Goal: Communication & Community: Answer question/provide support

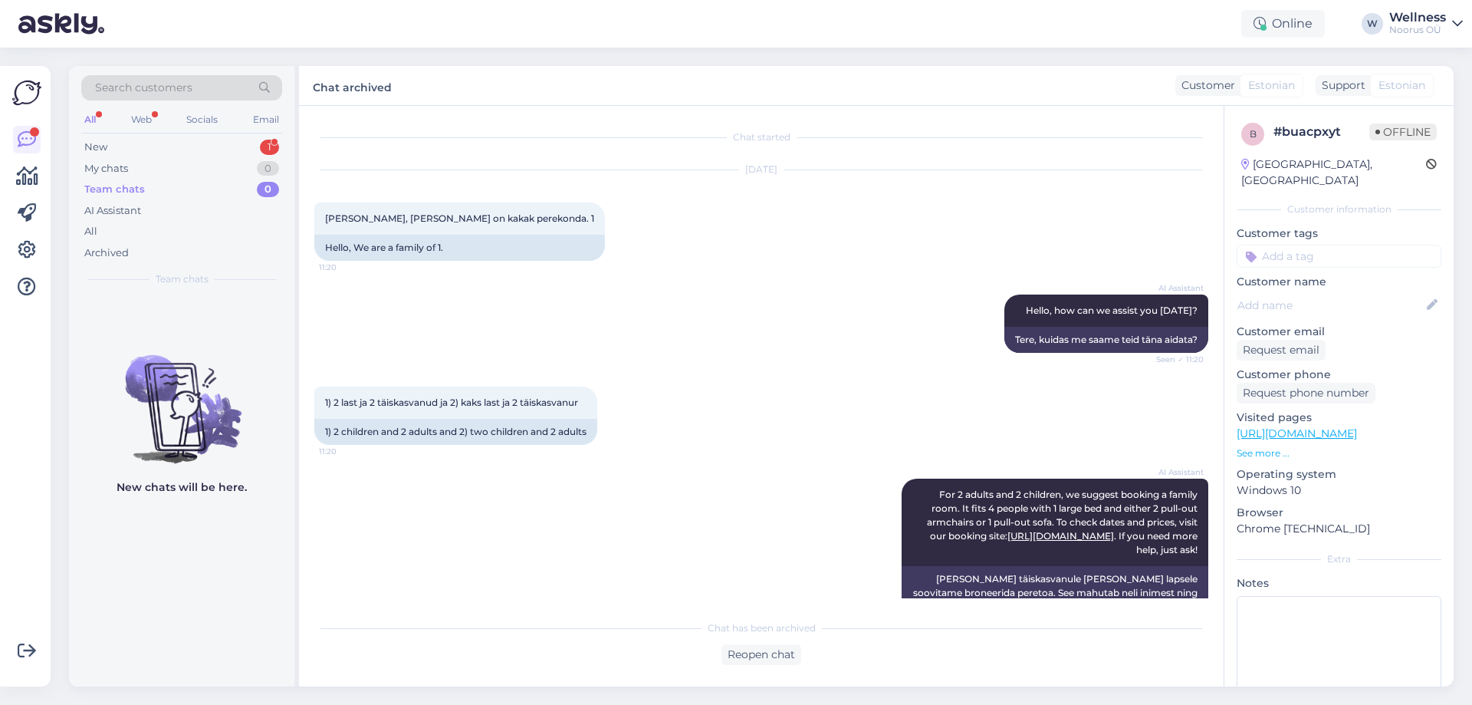
click at [238, 141] on div "New 1" at bounding box center [181, 146] width 201 height 21
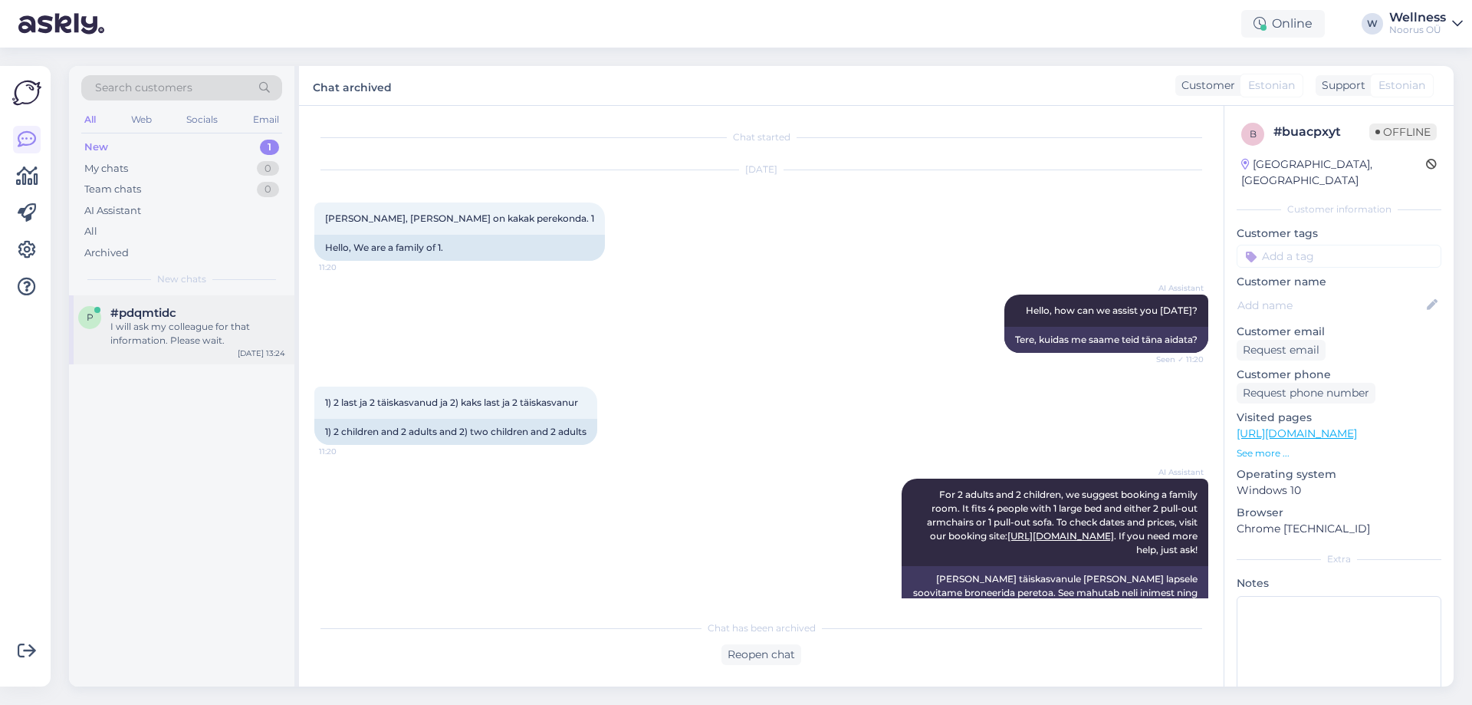
click at [248, 299] on div "p #pdqmtidc I will ask my colleague for that information. Please wait. [DATE] 1…" at bounding box center [181, 329] width 225 height 69
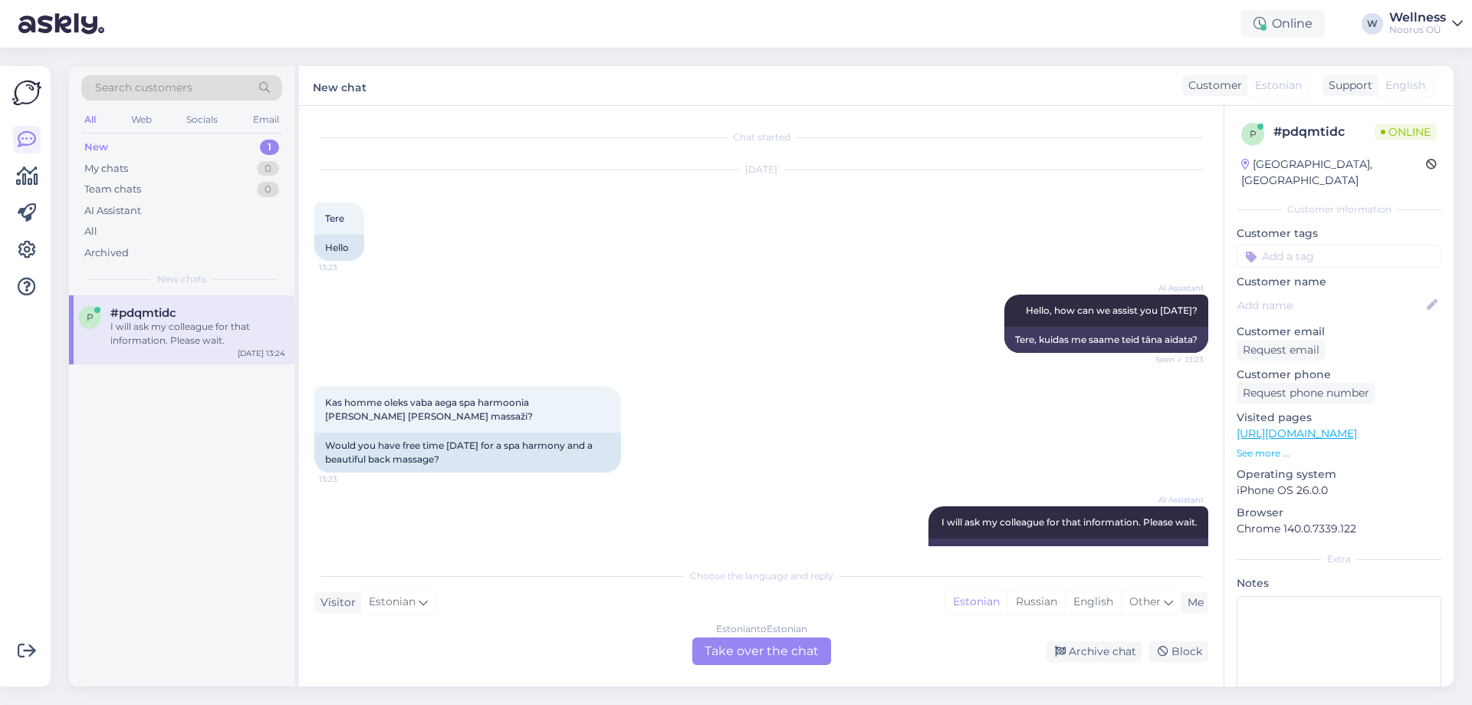
scroll to position [35, 0]
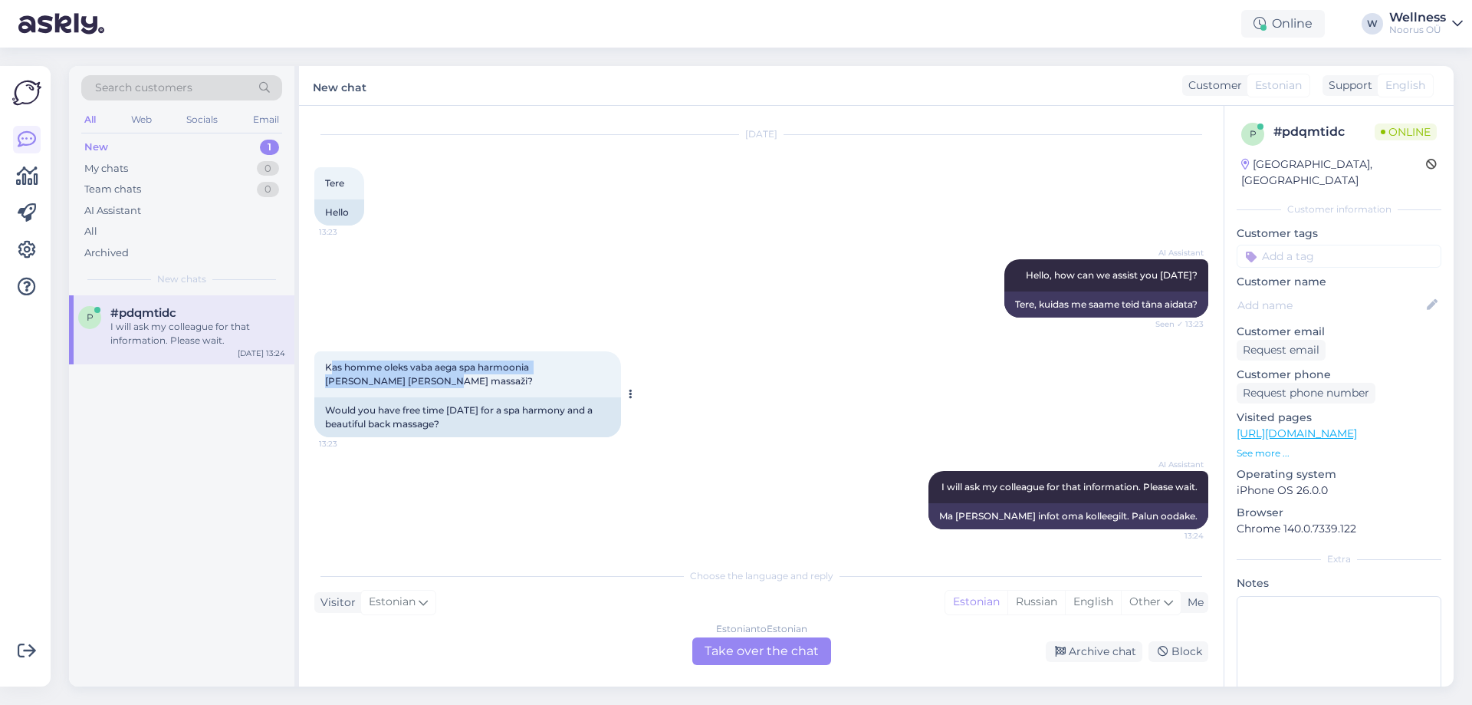
drag, startPoint x: 330, startPoint y: 363, endPoint x: 402, endPoint y: 381, distance: 74.9
click at [402, 381] on div "Kas homme oleks vaba aega spa harmoonia [PERSON_NAME] [PERSON_NAME] massaži? 13…" at bounding box center [467, 374] width 307 height 46
click at [397, 384] on div "Kas homme oleks vaba aega spa harmoonia [PERSON_NAME] [PERSON_NAME] massaži? 13…" at bounding box center [467, 374] width 307 height 46
click at [757, 654] on div "Estonian to Estonian Take over the chat" at bounding box center [761, 651] width 139 height 28
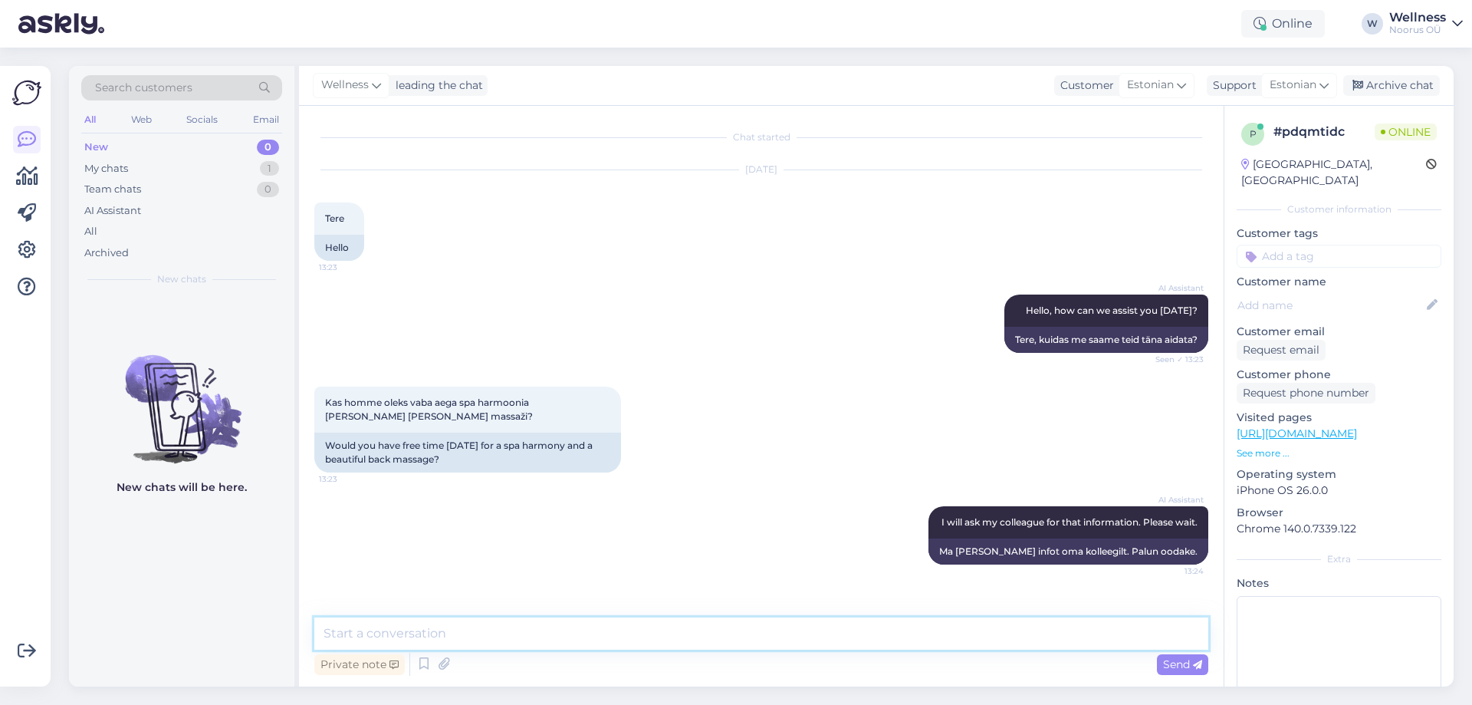
click at [737, 649] on textarea at bounding box center [761, 633] width 894 height 32
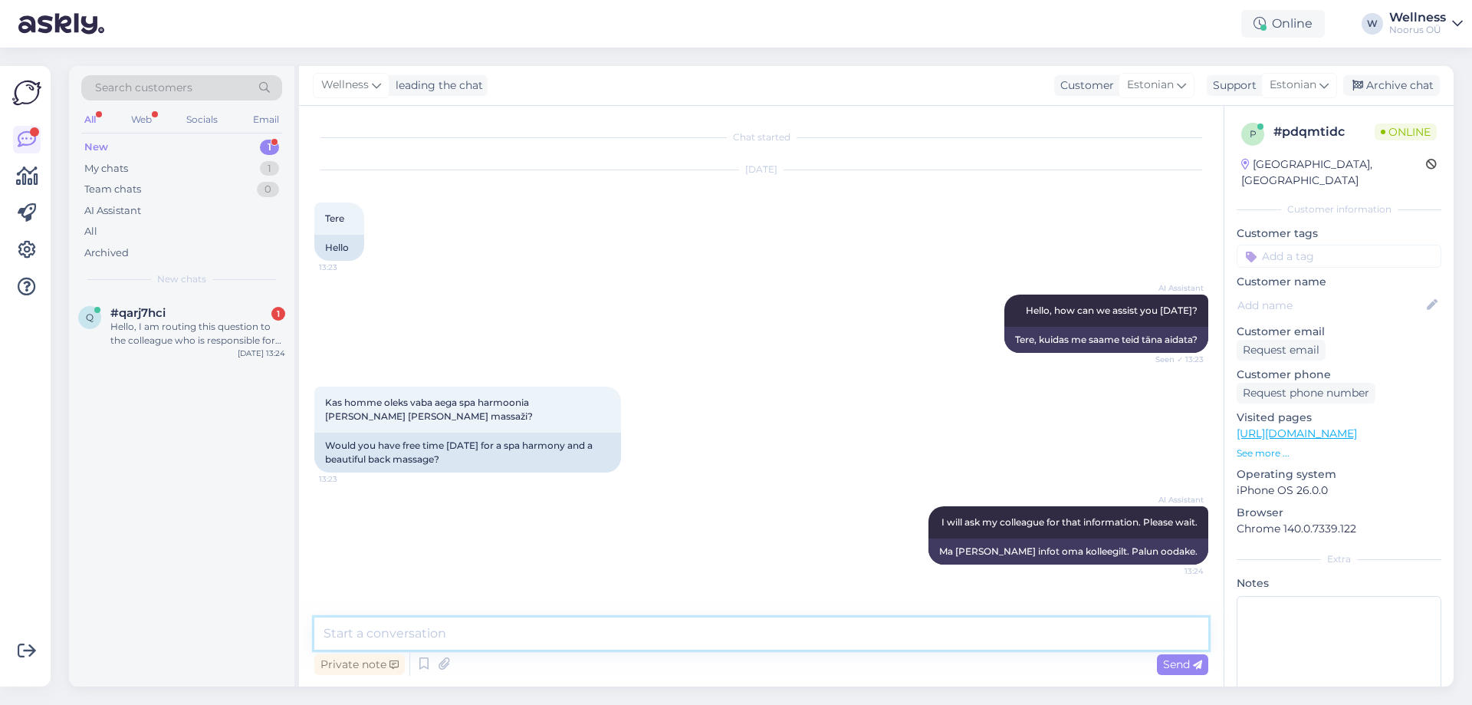
type textarea "[PERSON_NAME]"
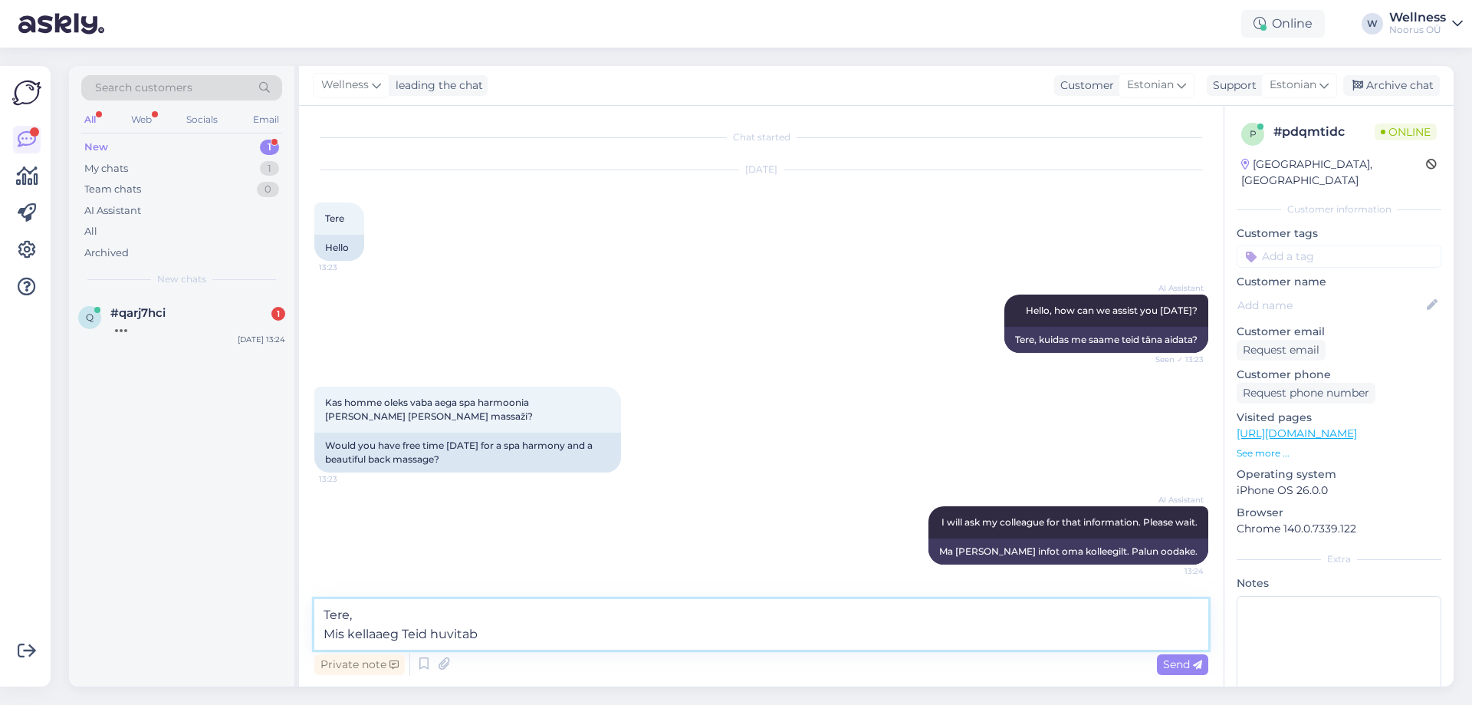
type textarea "Tere, Mis kellaaeg Teid huvitab?"
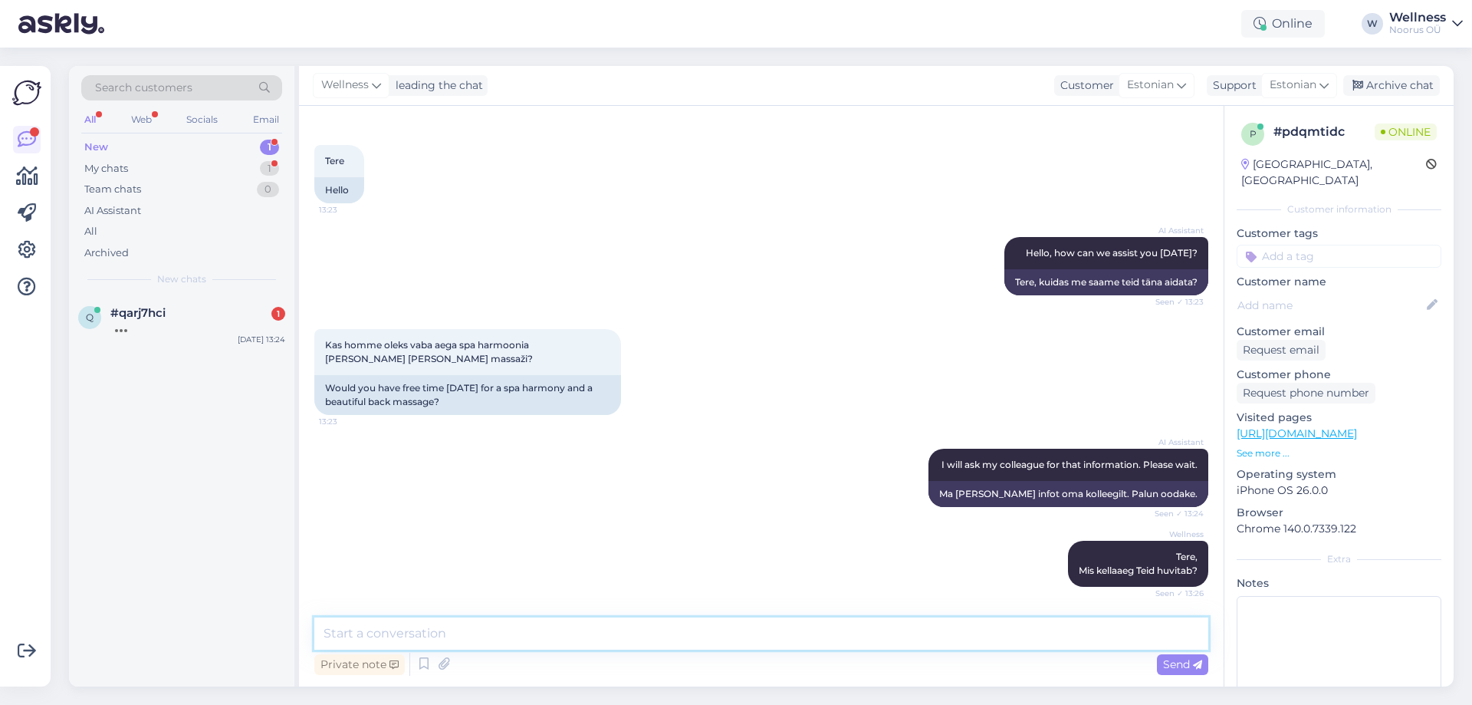
scroll to position [123, 0]
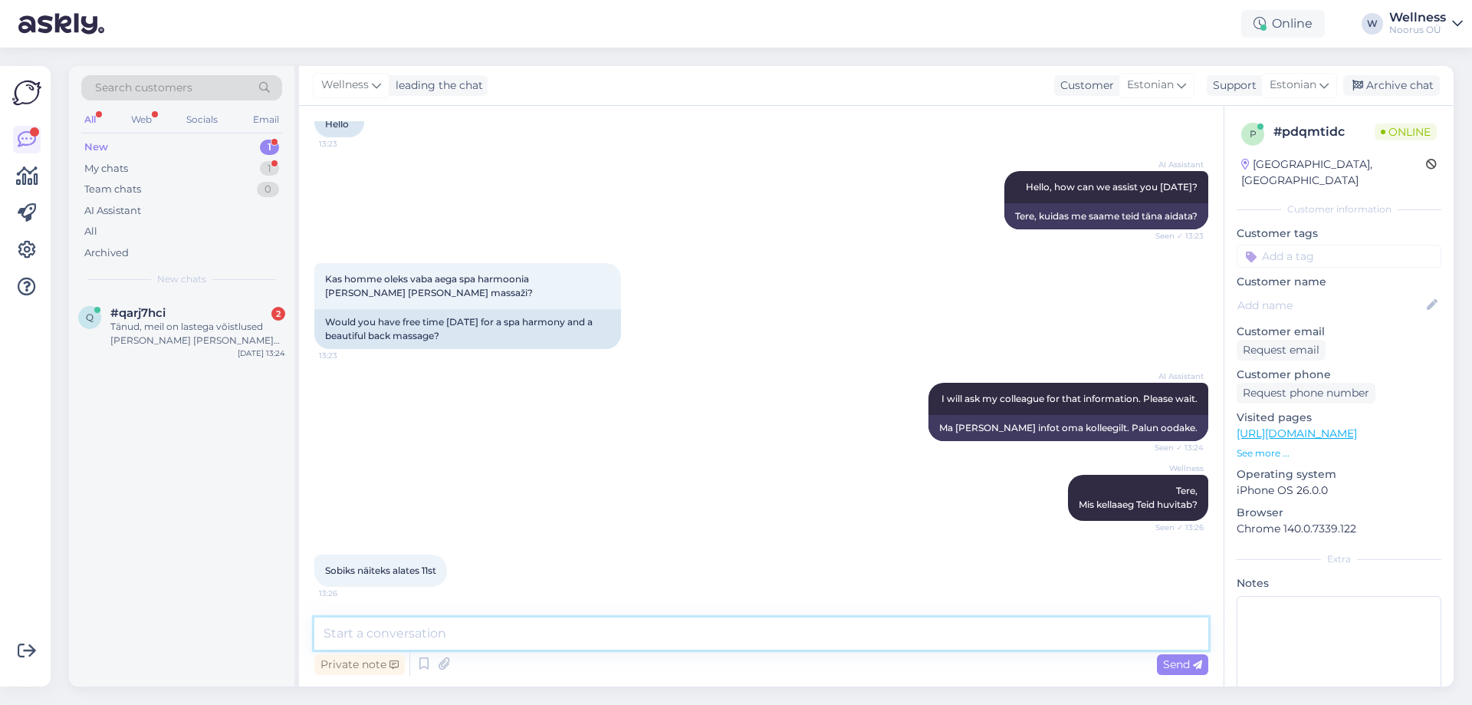
click at [568, 624] on textarea at bounding box center [761, 633] width 894 height 32
click at [609, 633] on textarea at bounding box center [761, 633] width 894 height 32
type textarea "З"
type textarea "Palun kirjutage külaliste nimi või nimed ning telefoninumber ja e-posti aadress…"
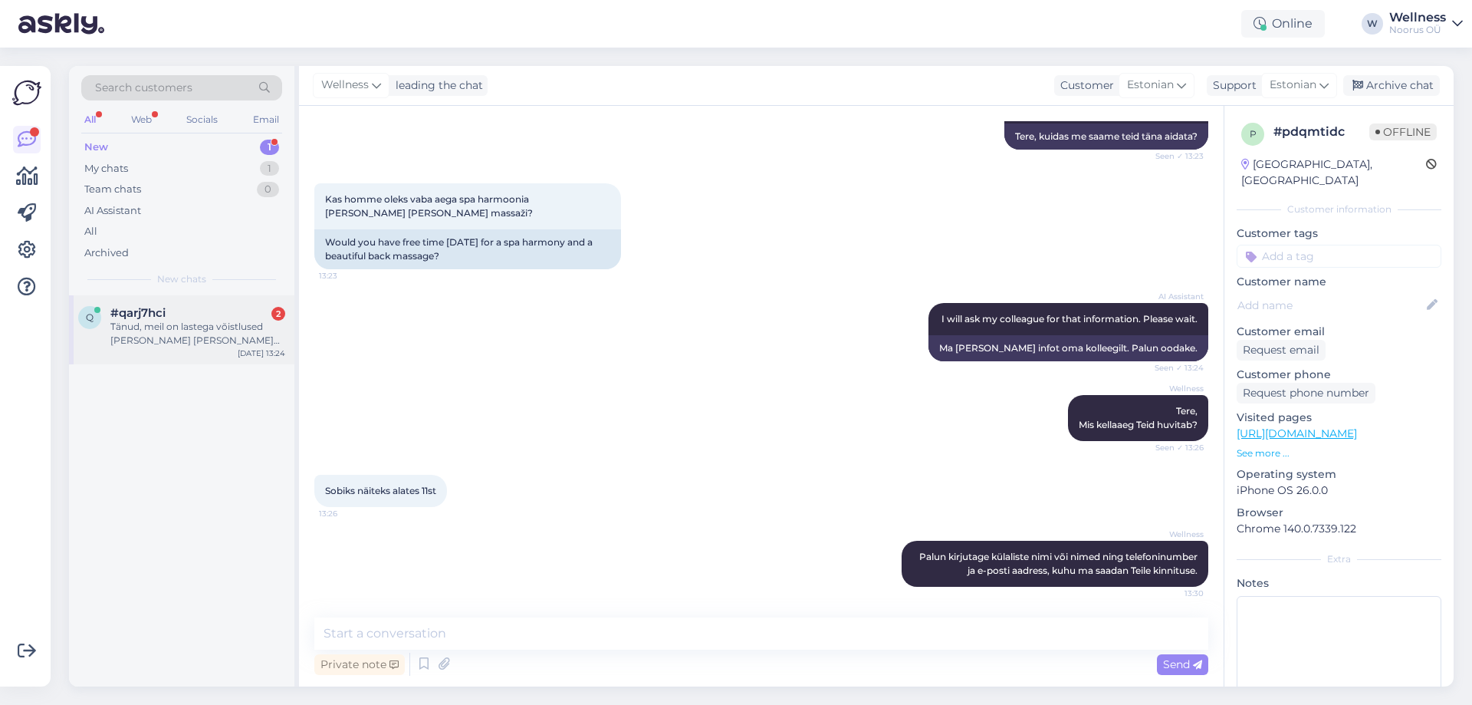
click at [215, 330] on div "Tänud, meil on lastega võistlused [PERSON_NAME] [PERSON_NAME] sooviks päev vare…" at bounding box center [197, 334] width 175 height 28
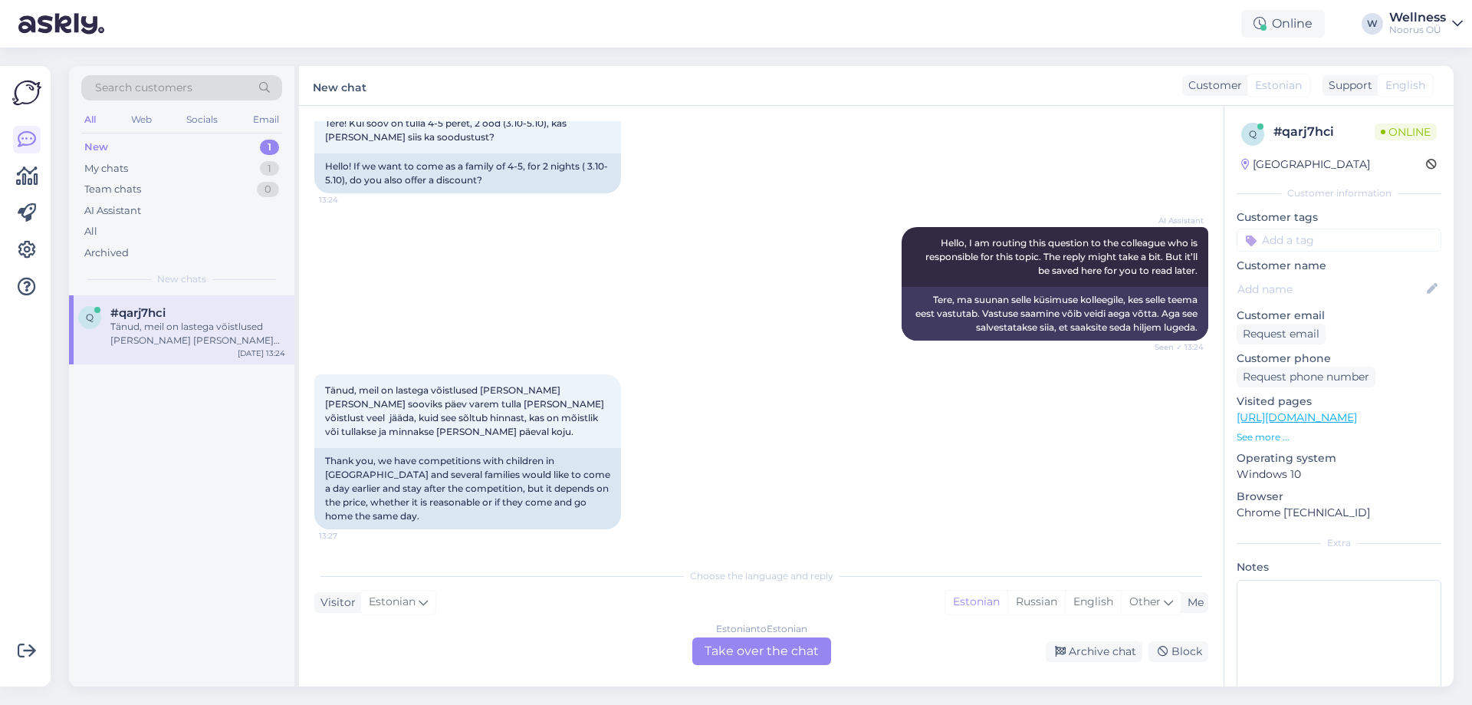
scroll to position [32, 0]
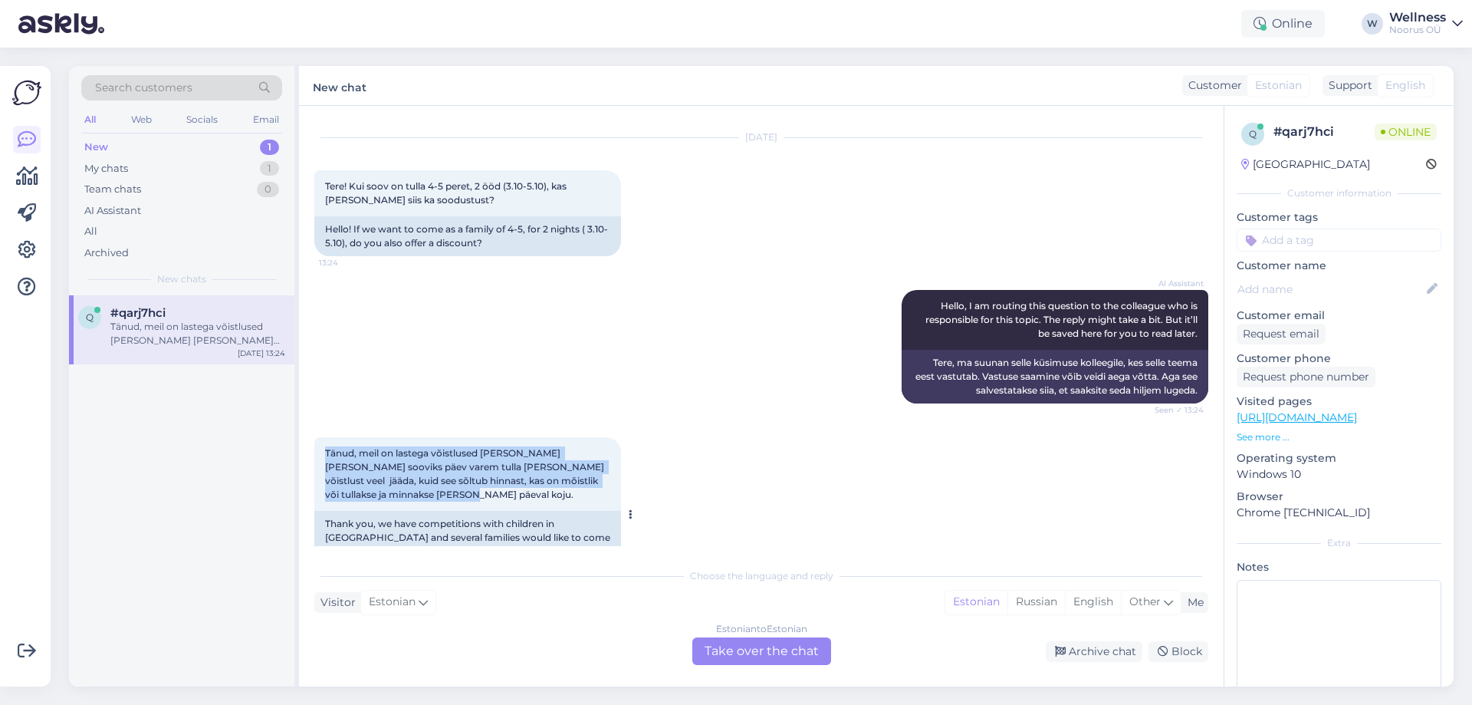
drag, startPoint x: 324, startPoint y: 450, endPoint x: 418, endPoint y: 489, distance: 102.1
click at [418, 489] on div "Tänud, meil on lastega võistlused [PERSON_NAME] [PERSON_NAME] sooviks päev vare…" at bounding box center [467, 474] width 307 height 74
copy span "Tänud, meil on lastega võistlused [PERSON_NAME] [PERSON_NAME] sooviks päev vare…"
click at [192, 163] on div "My chats 1" at bounding box center [181, 168] width 201 height 21
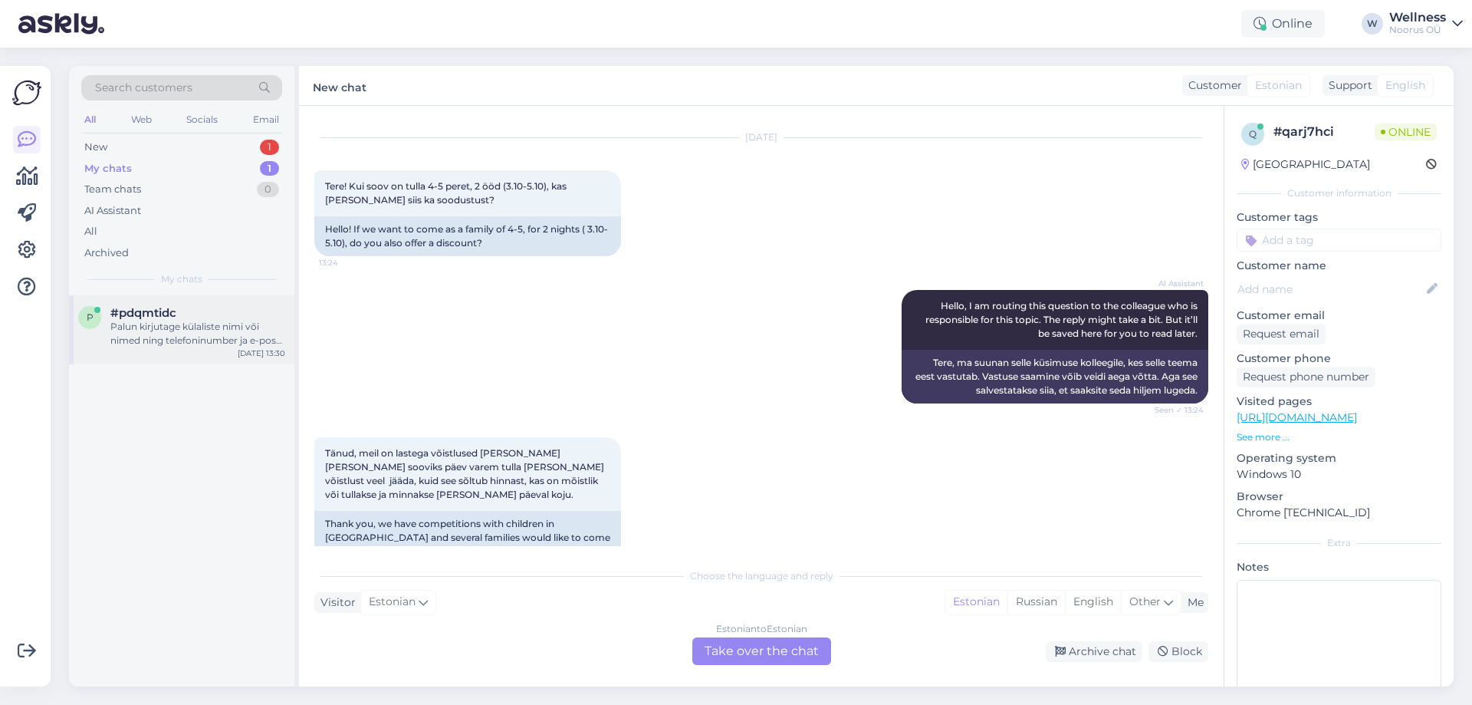
click at [176, 327] on div "Palun kirjutage külaliste nimi või nimed ning telefoninumber ja e-posti aadress…" at bounding box center [197, 334] width 175 height 28
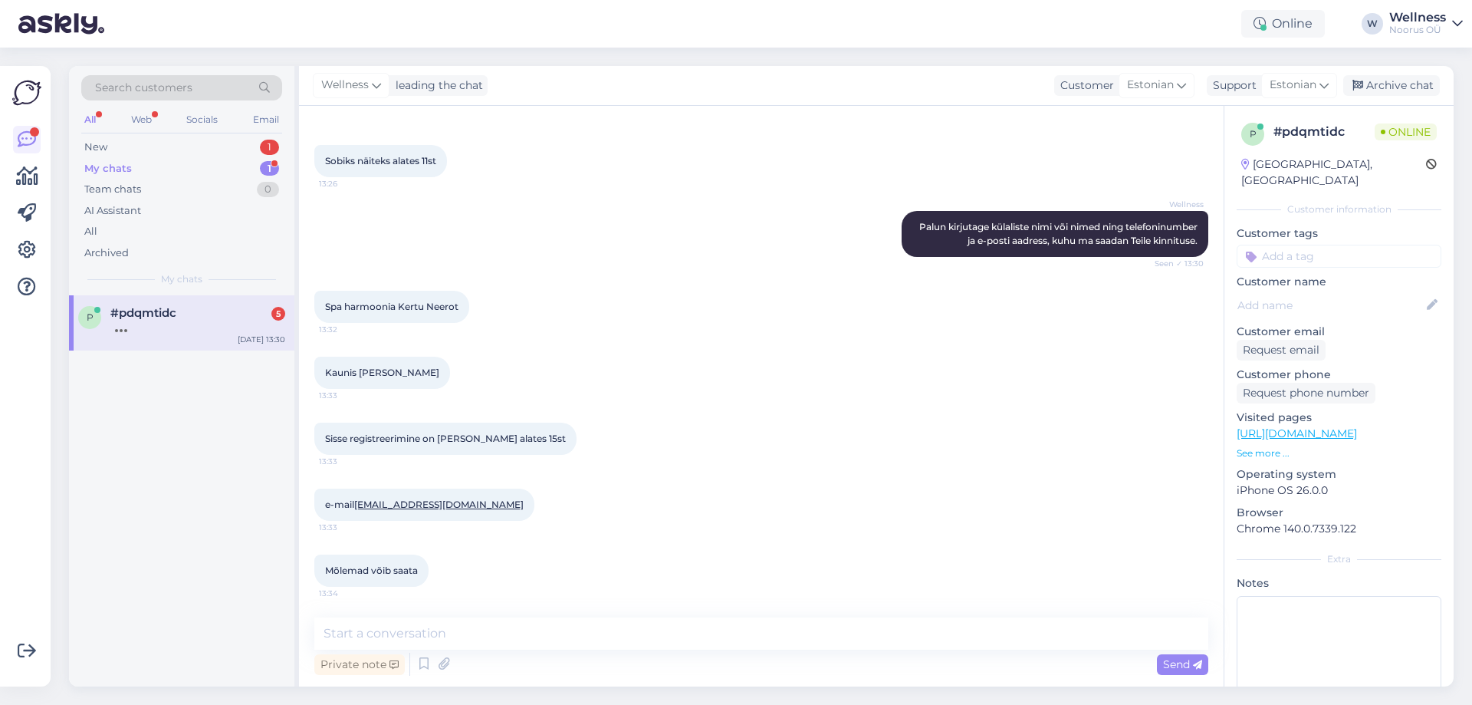
scroll to position [613, 0]
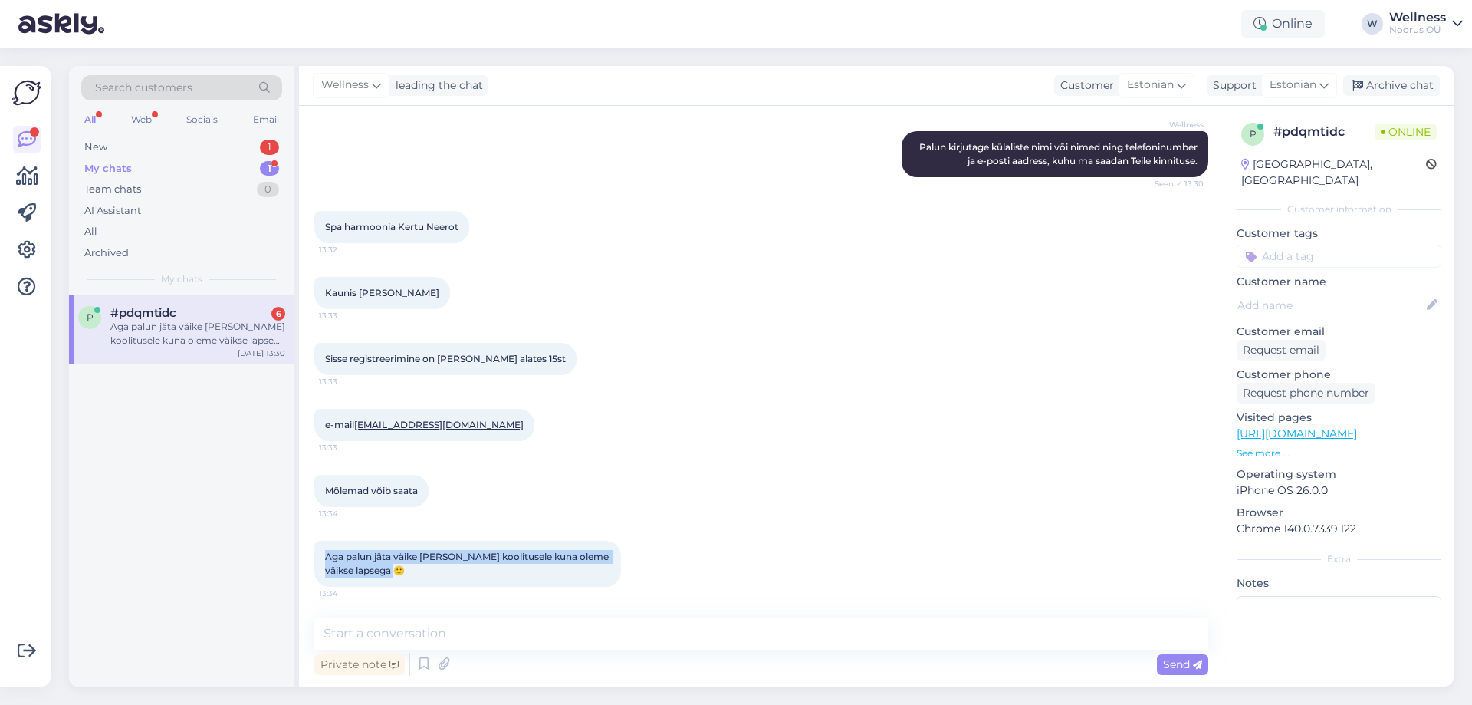
drag, startPoint x: 325, startPoint y: 557, endPoint x: 413, endPoint y: 570, distance: 89.2
click at [413, 570] on div "Aga palun jäta väike [PERSON_NAME] koolitusele kuna oleme väikse lapsega 🙂 13:34" at bounding box center [467, 563] width 307 height 46
copy span "Aga palun jäta väike [PERSON_NAME] koolitusele kuna oleme väikse lapsega 🙂"
click at [487, 626] on textarea at bounding box center [761, 633] width 894 height 32
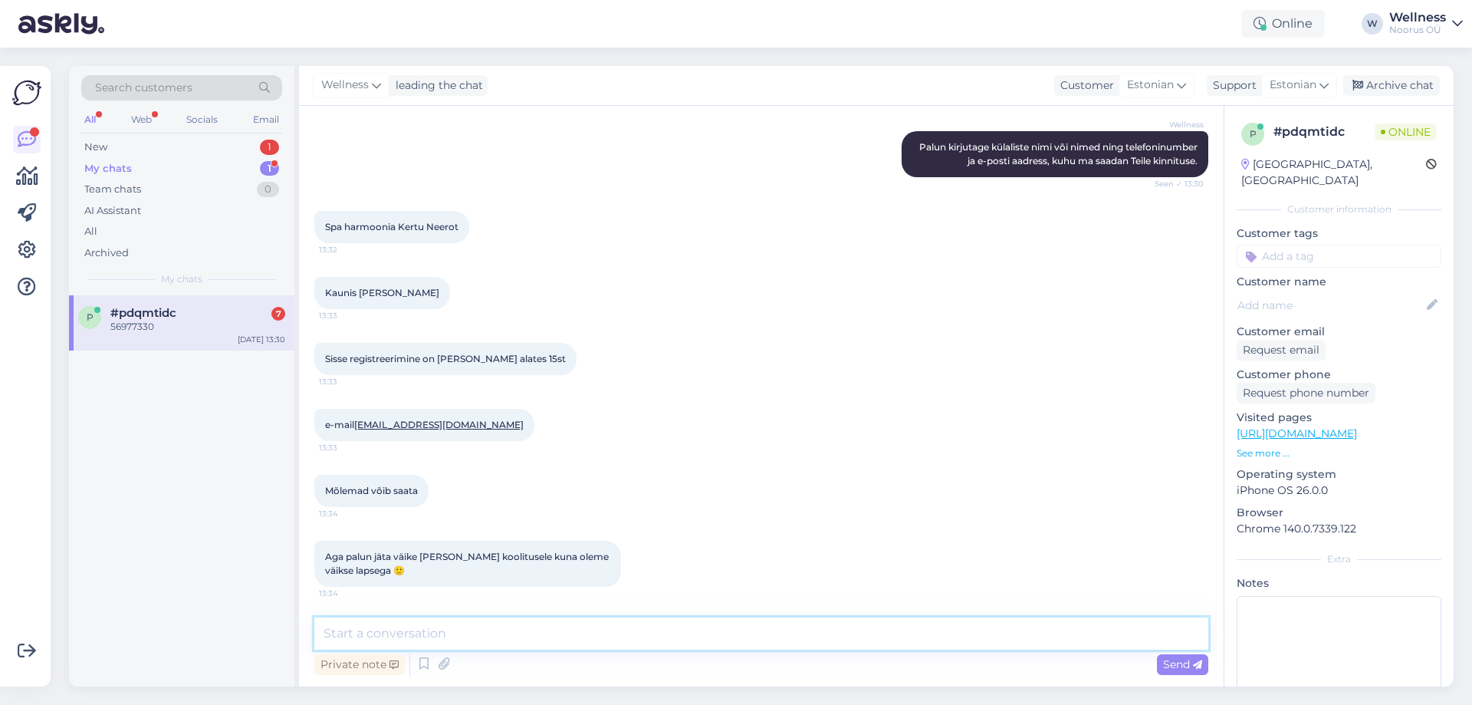
scroll to position [678, 0]
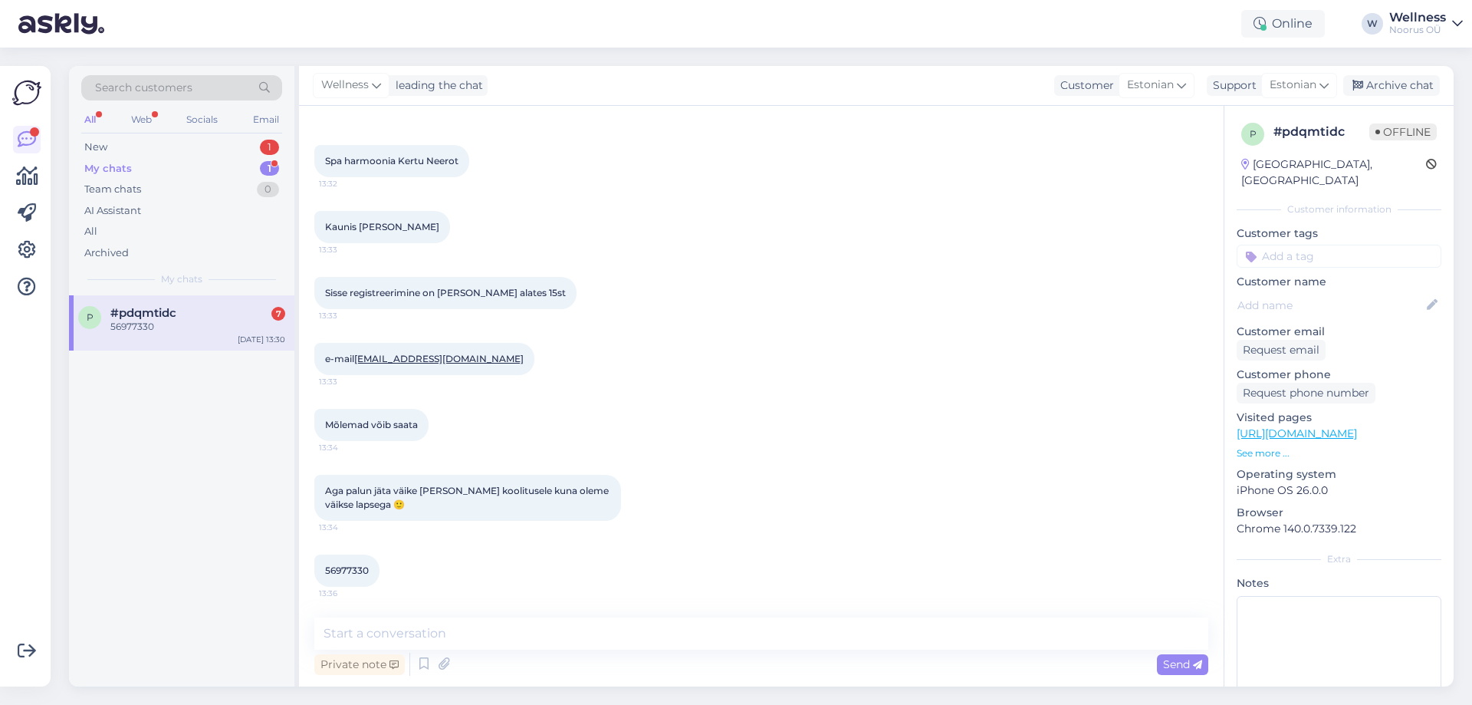
drag, startPoint x: 380, startPoint y: 227, endPoint x: 426, endPoint y: 228, distance: 46.0
click at [426, 228] on span "Kaunis [PERSON_NAME]" at bounding box center [382, 226] width 114 height 11
copy span "[PERSON_NAME]"
click at [390, 619] on textarea at bounding box center [761, 633] width 894 height 32
click at [1368, 88] on div "Archive chat" at bounding box center [1391, 85] width 97 height 21
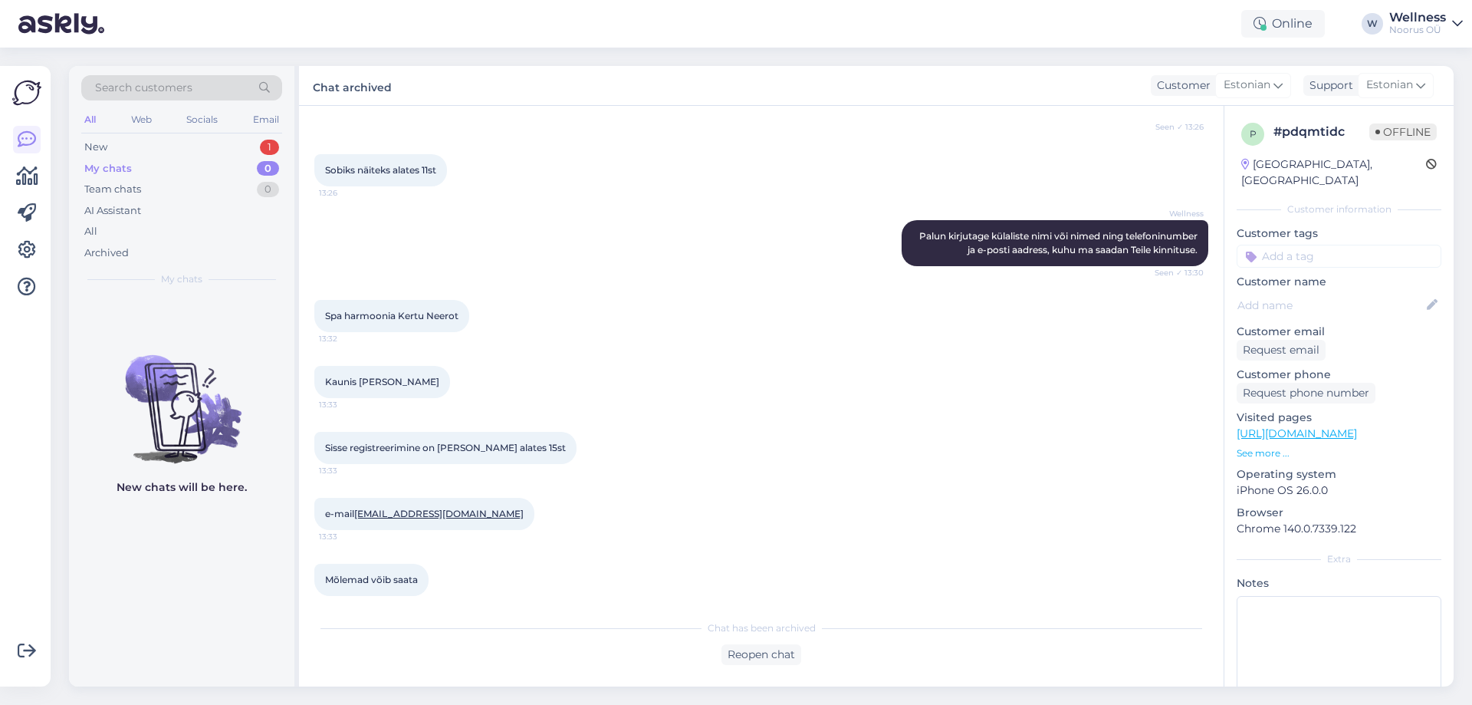
scroll to position [684, 0]
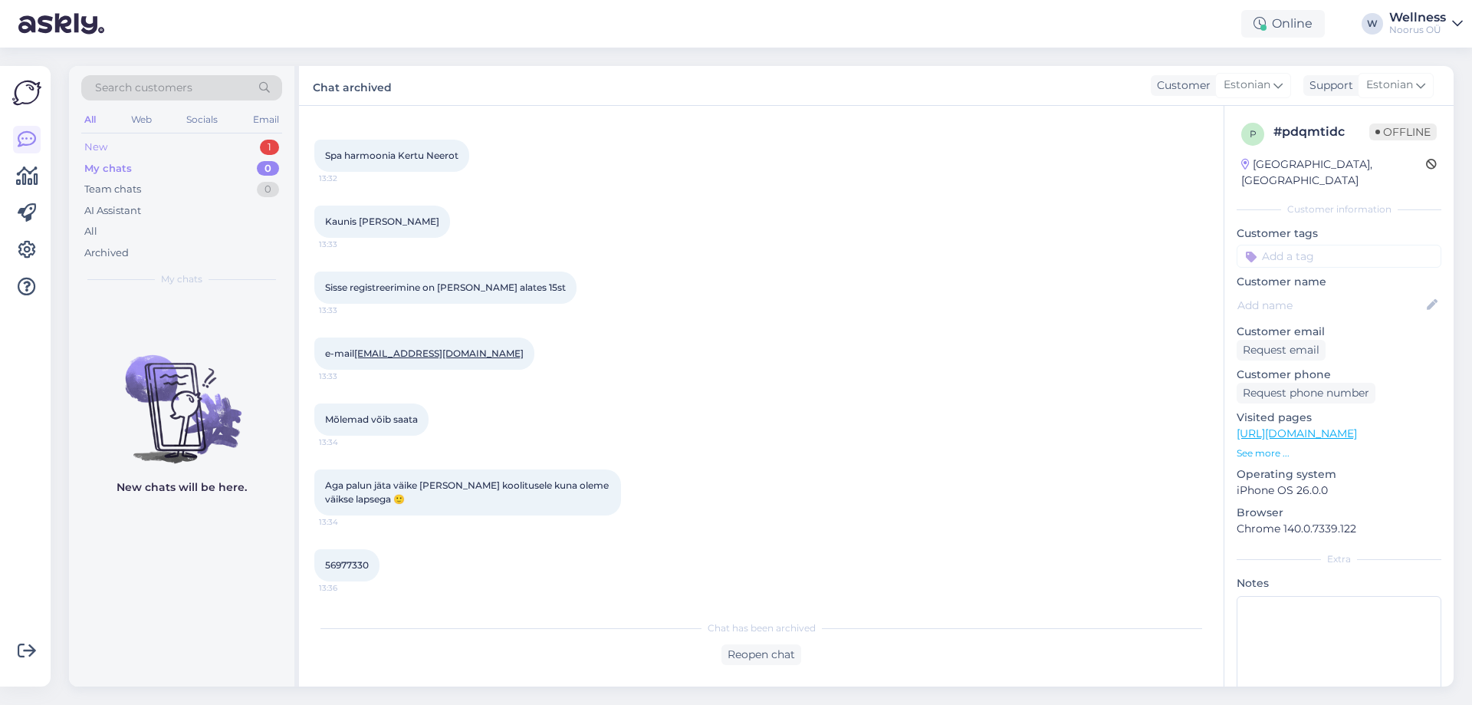
click at [243, 150] on div "New 1" at bounding box center [181, 146] width 201 height 21
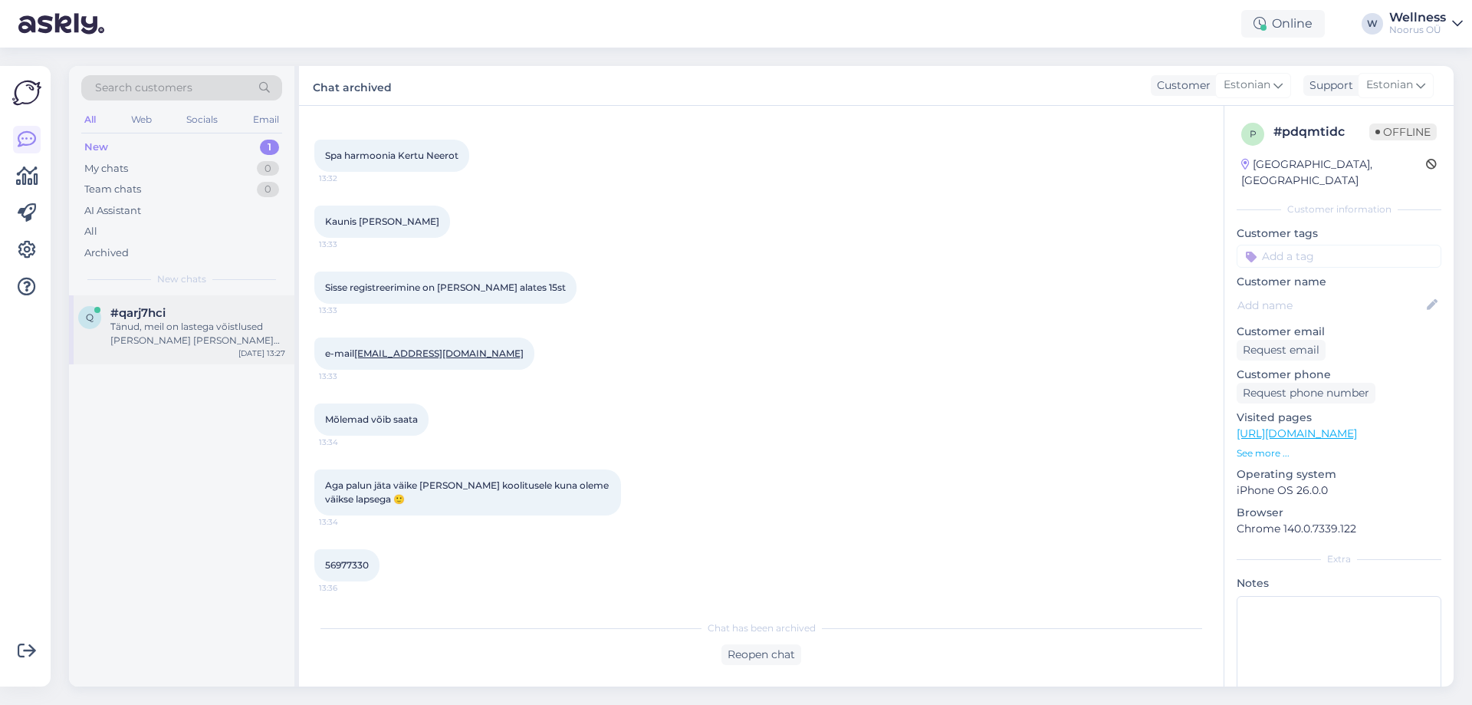
click at [200, 335] on div "Tänud, meil on lastega võistlused [PERSON_NAME] [PERSON_NAME] sooviks päev vare…" at bounding box center [197, 334] width 175 height 28
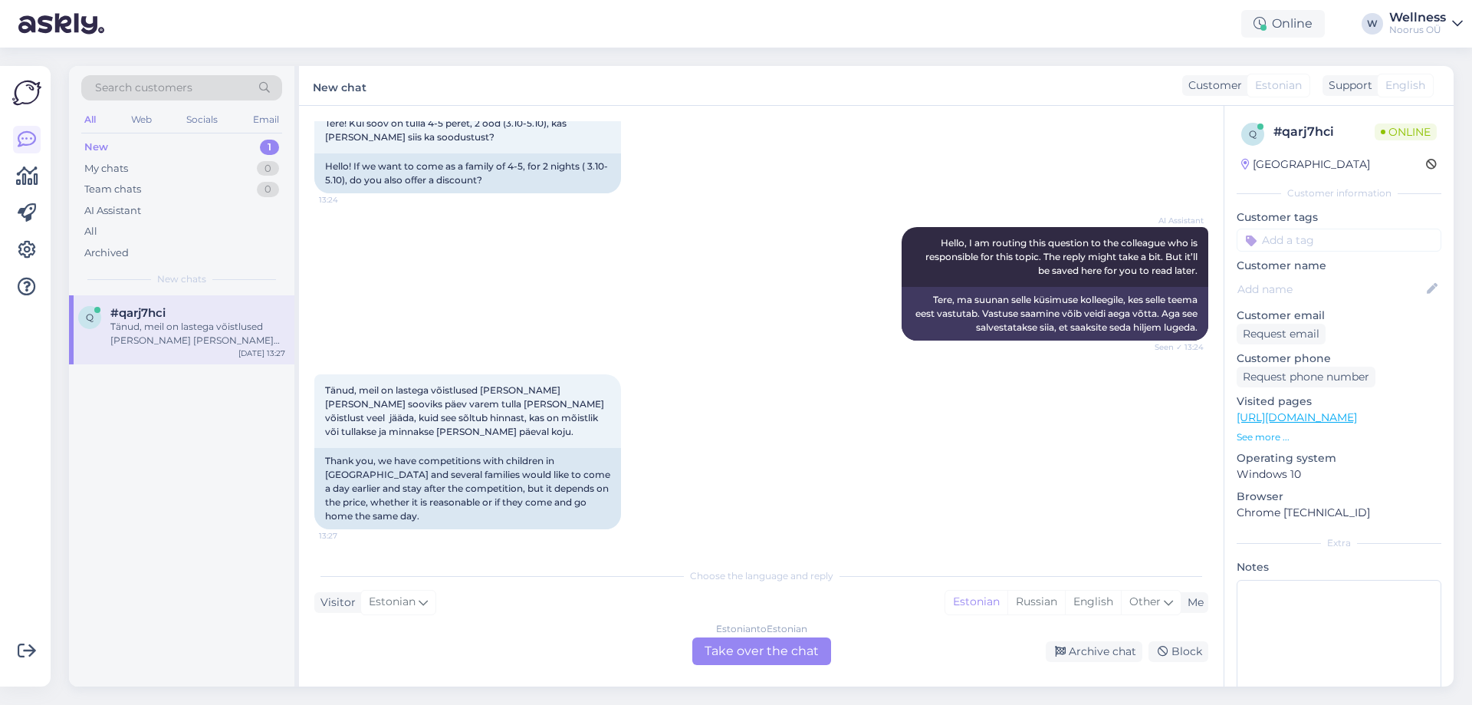
scroll to position [81, 0]
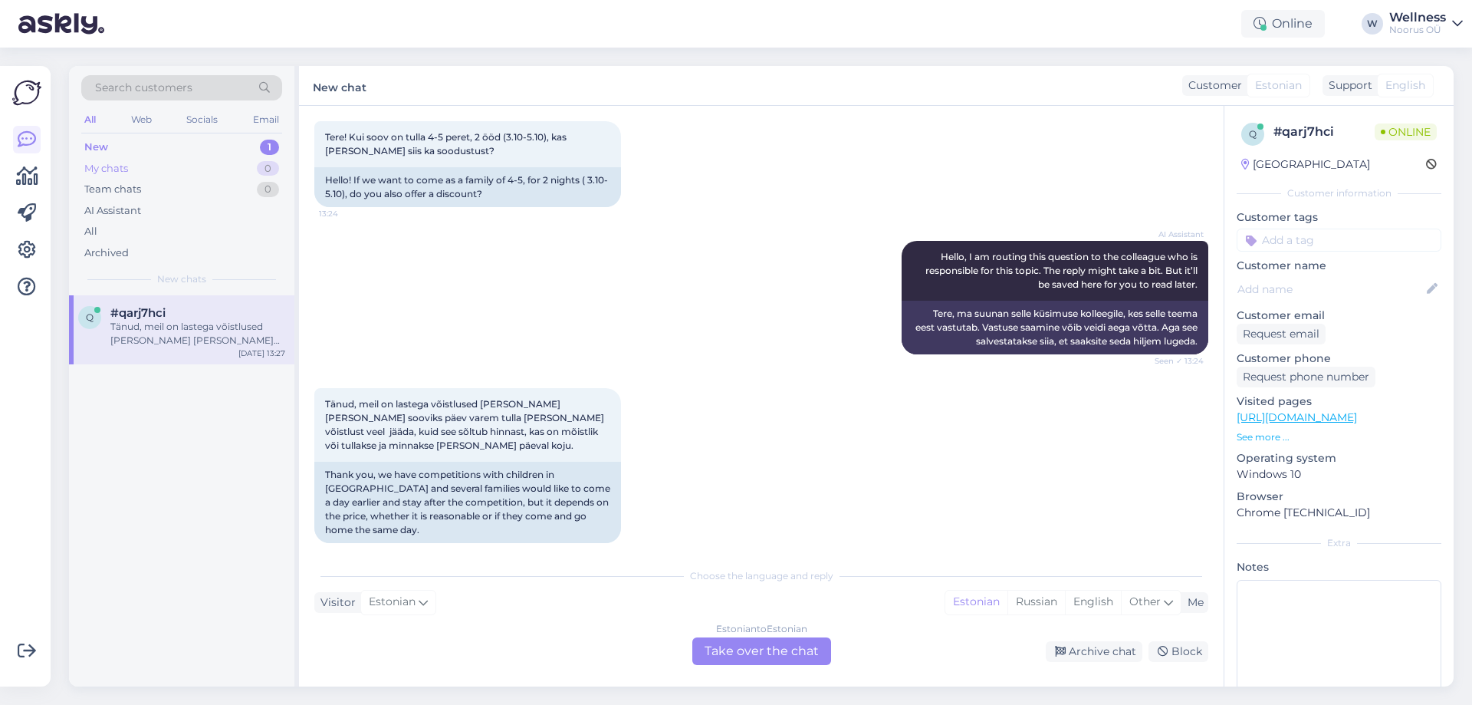
click at [172, 169] on div "My chats 0" at bounding box center [181, 168] width 201 height 21
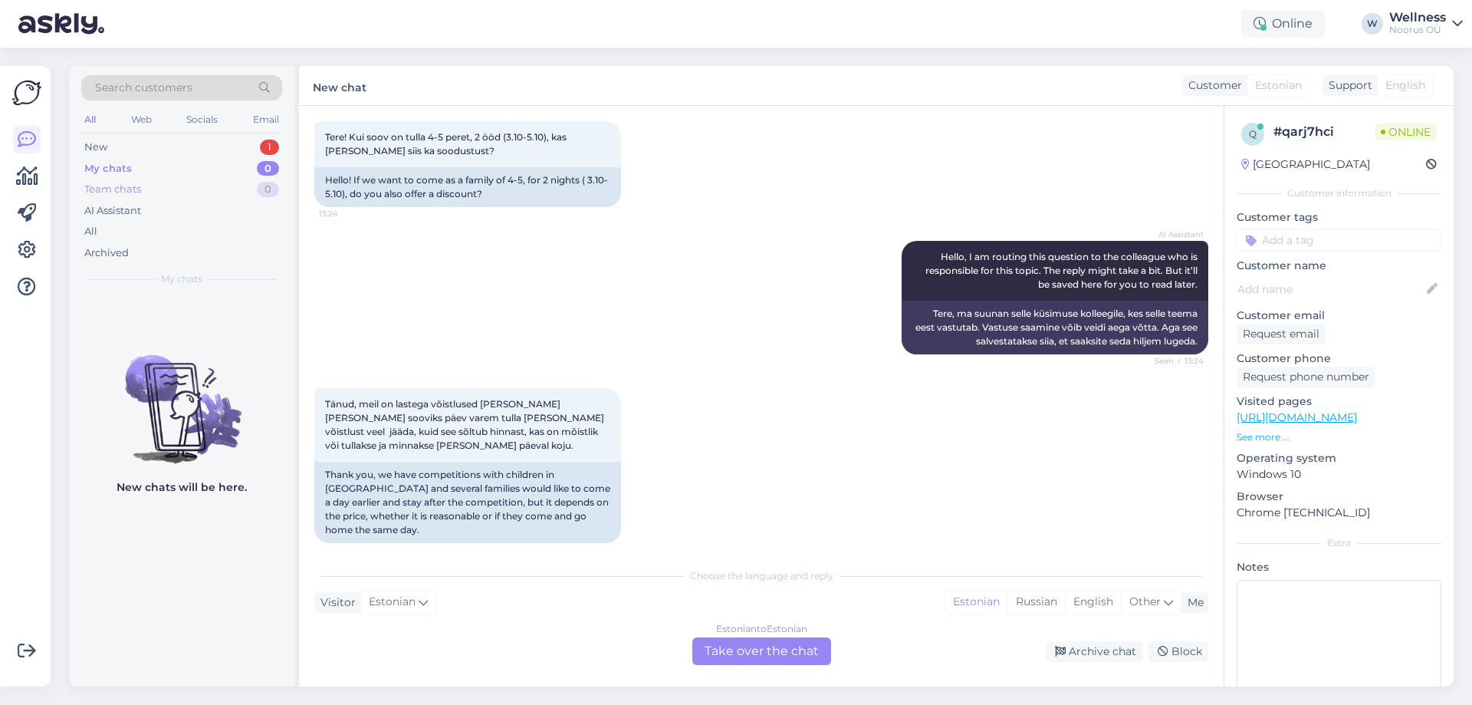
drag, startPoint x: 170, startPoint y: 195, endPoint x: 170, endPoint y: 216, distance: 20.7
click at [170, 196] on div "Team chats 0" at bounding box center [181, 189] width 201 height 21
click at [160, 249] on div "Archived" at bounding box center [181, 252] width 201 height 21
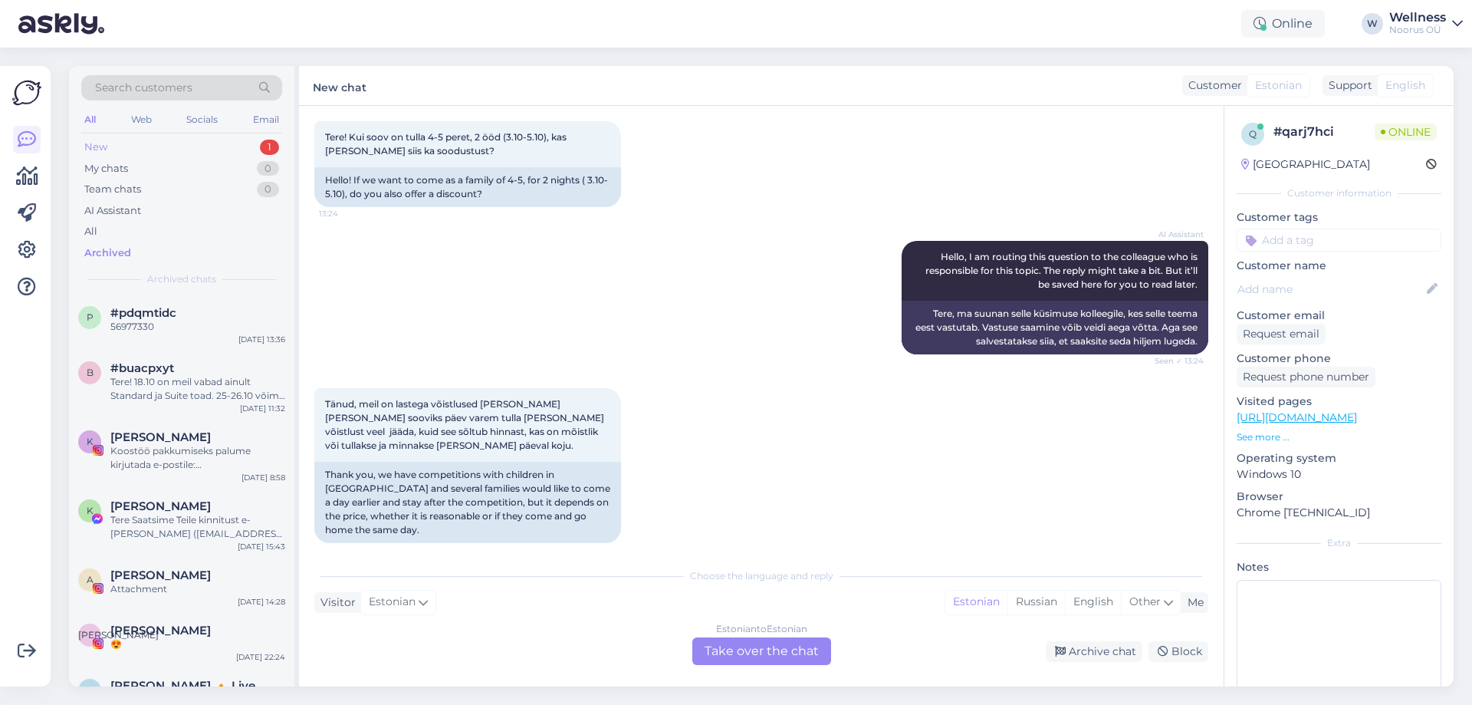
click at [245, 150] on div "New 1" at bounding box center [181, 146] width 201 height 21
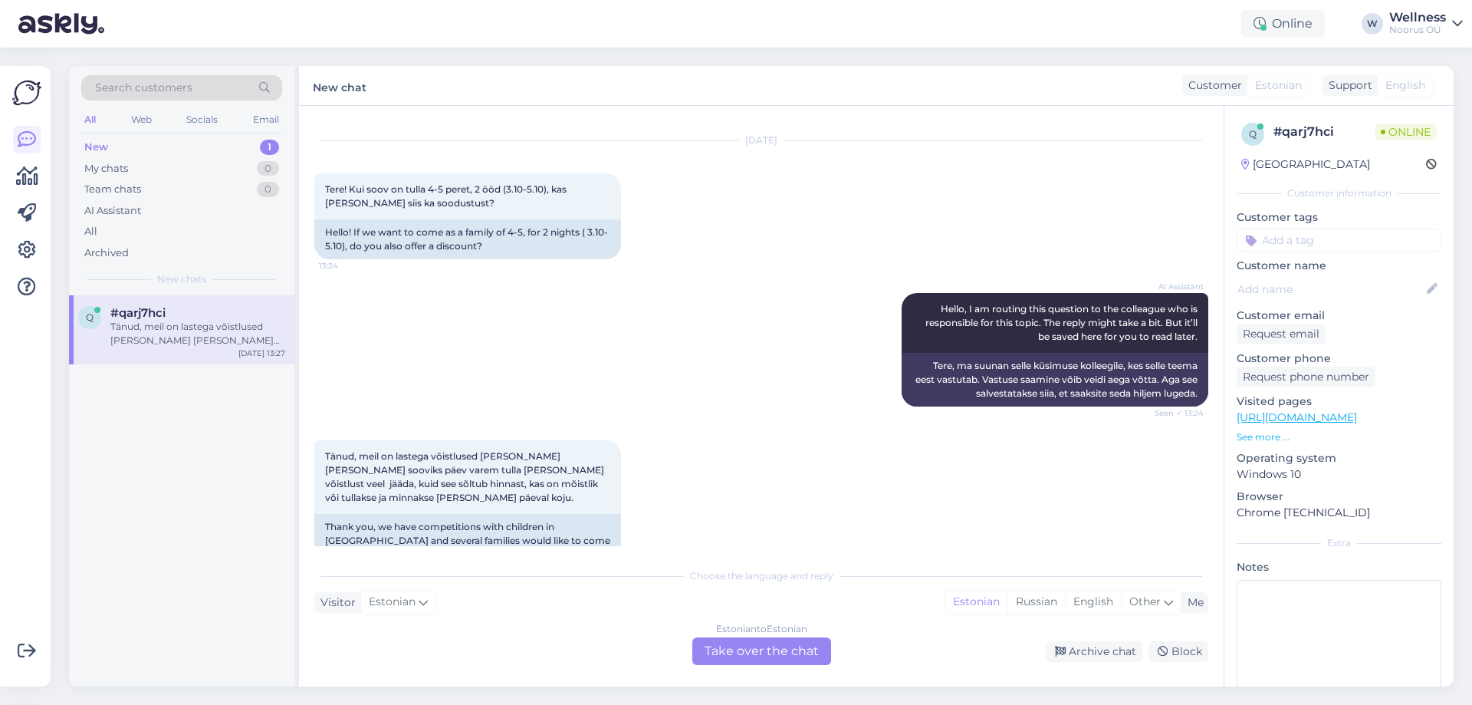
scroll to position [0, 0]
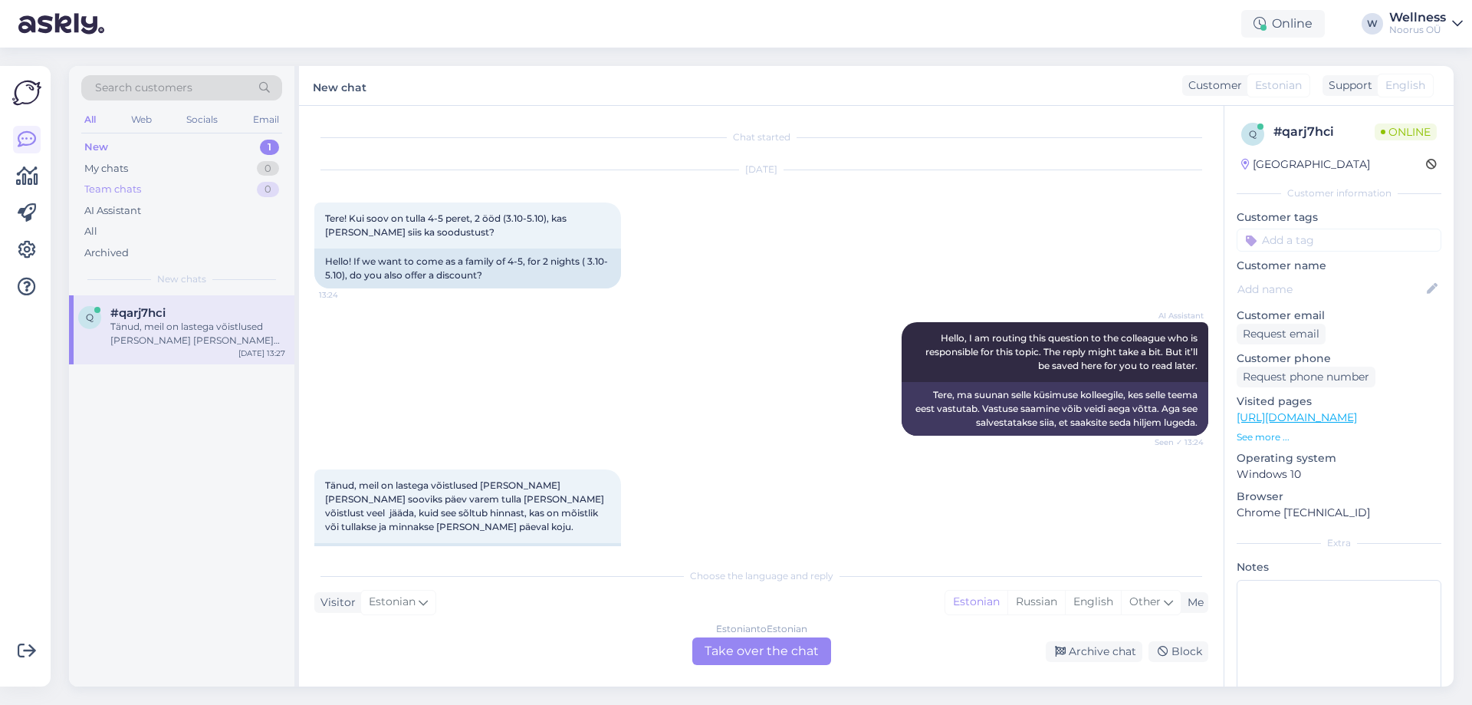
click at [221, 197] on div "Team chats 0" at bounding box center [181, 189] width 201 height 21
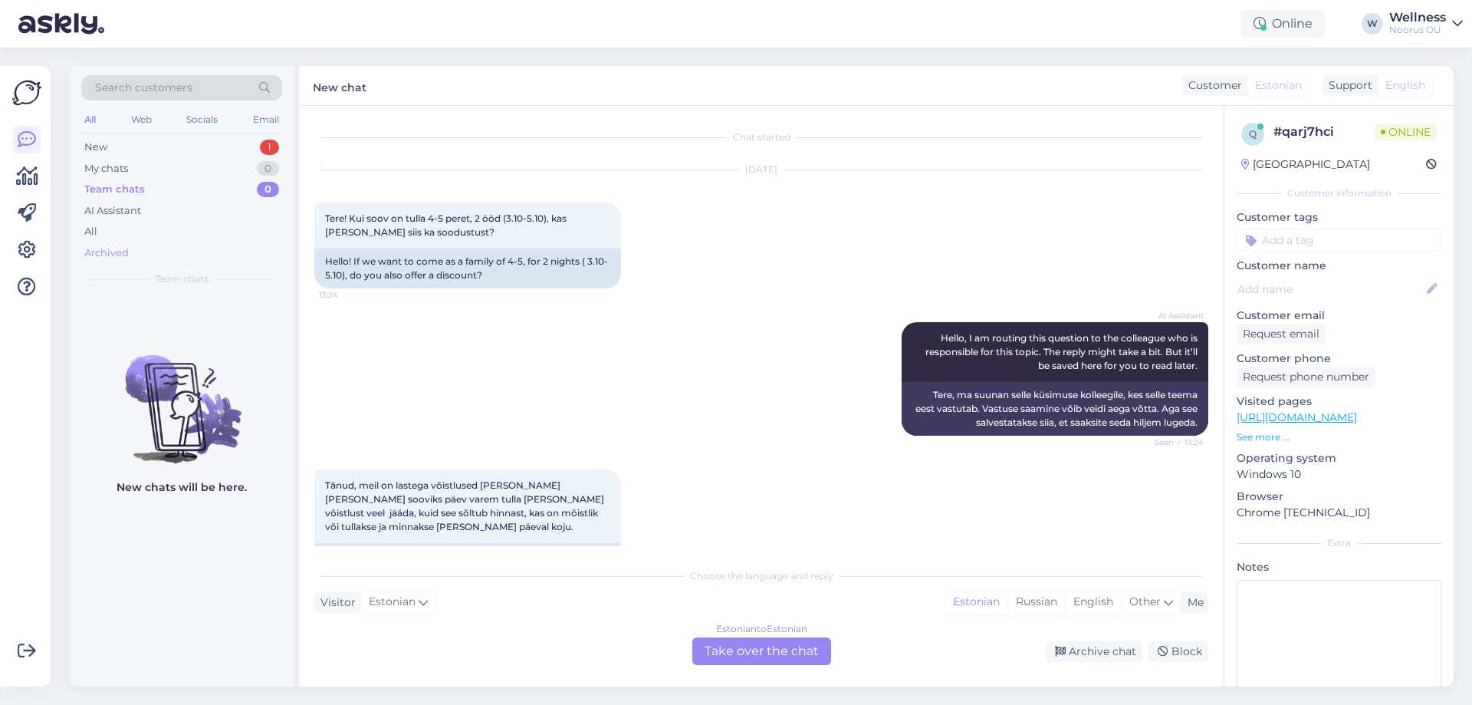
click at [199, 253] on div "Archived" at bounding box center [181, 252] width 201 height 21
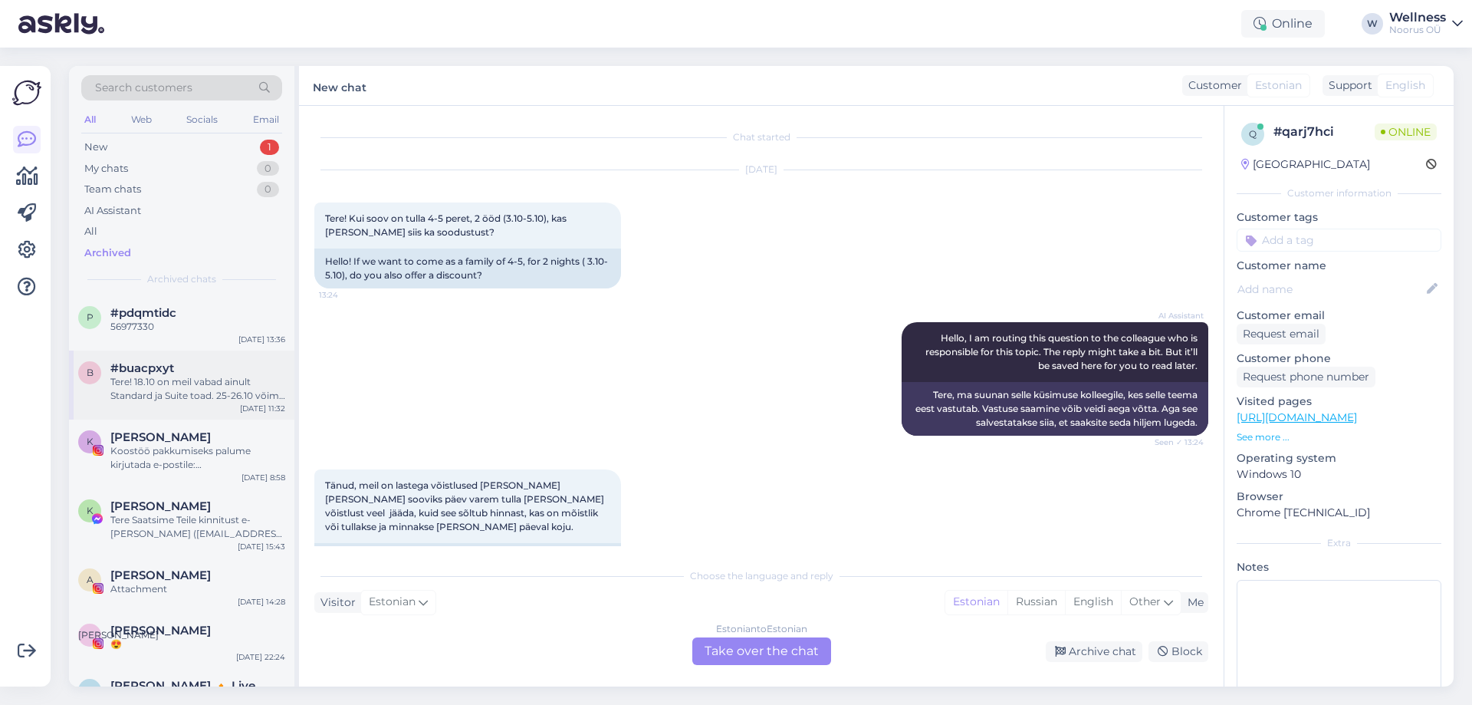
click at [163, 360] on div "b #buacpxyt Tere! 18.10 on meil vabad ainult Standard ja Suite toad. 25-26.10 v…" at bounding box center [181, 384] width 225 height 69
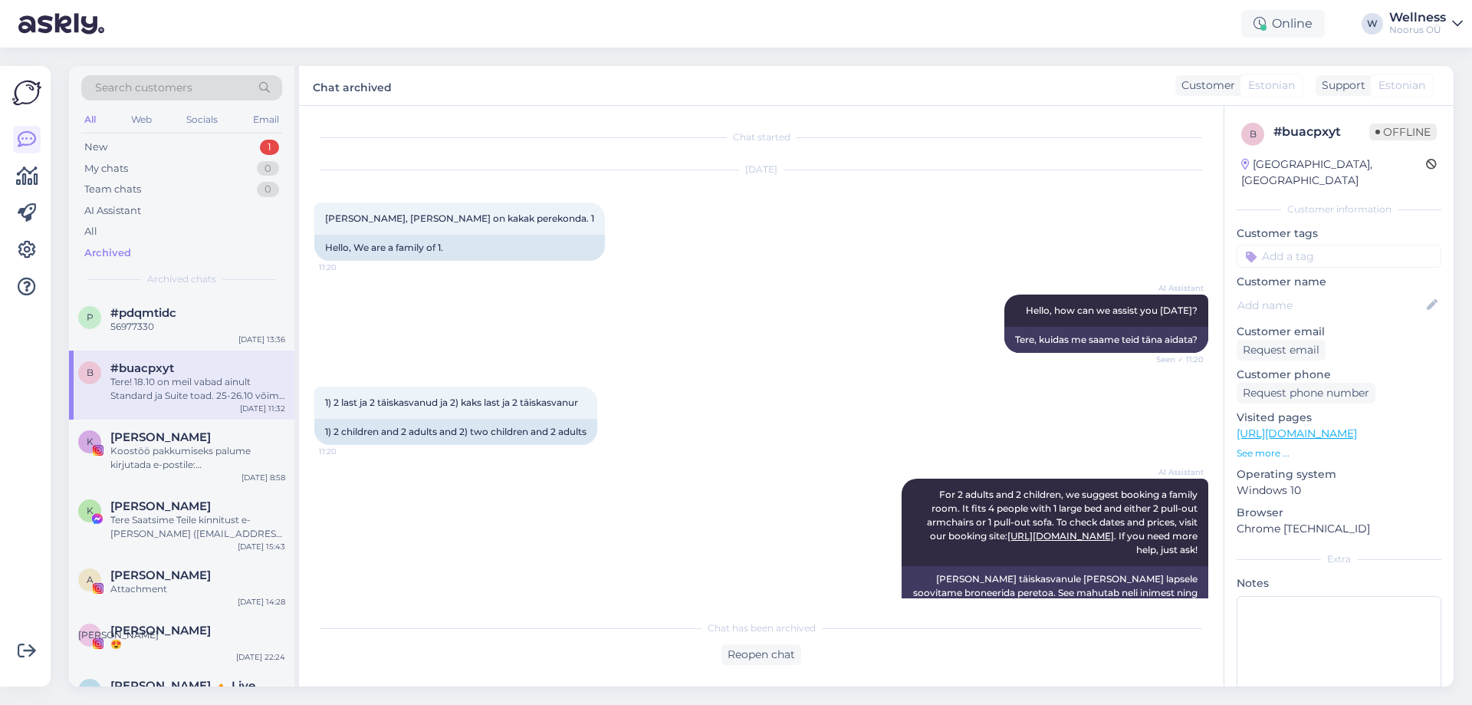
scroll to position [762, 0]
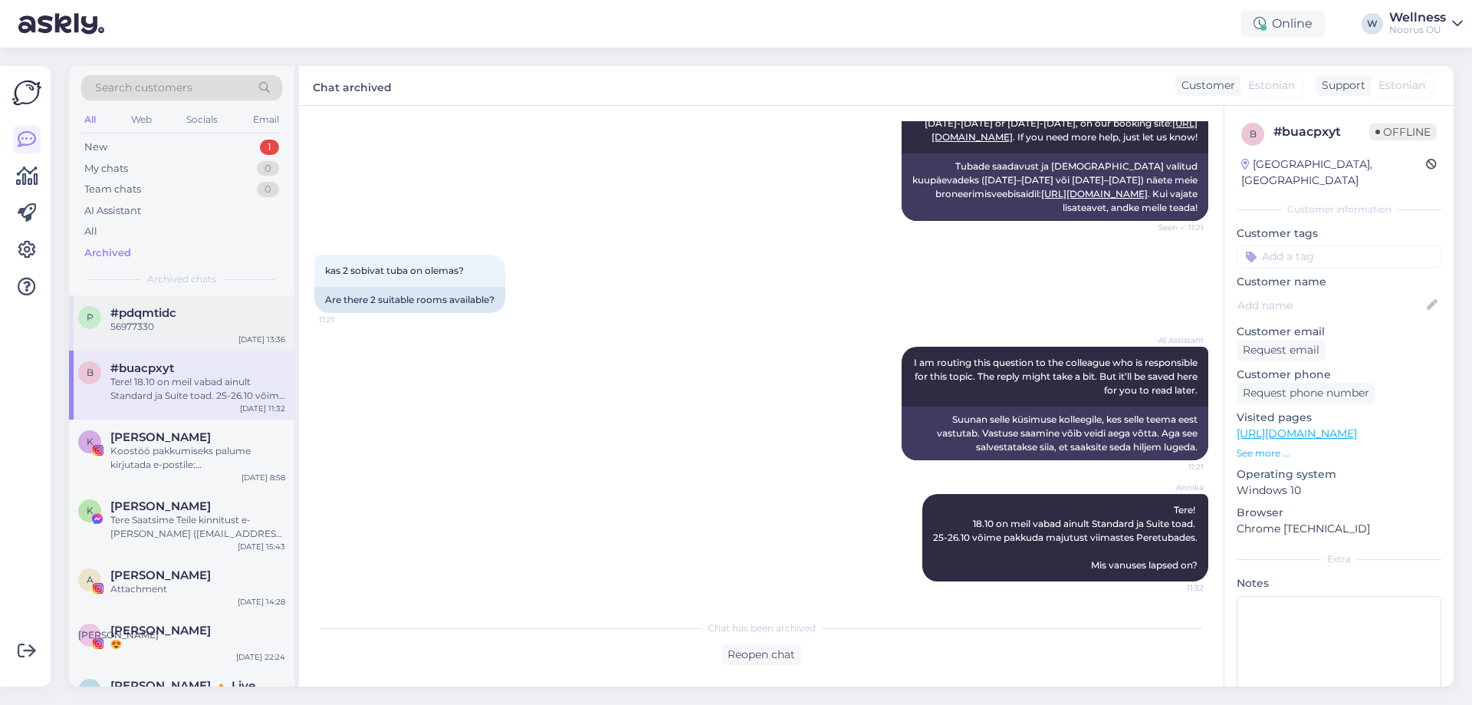
click at [238, 325] on div "56977330" at bounding box center [197, 327] width 175 height 14
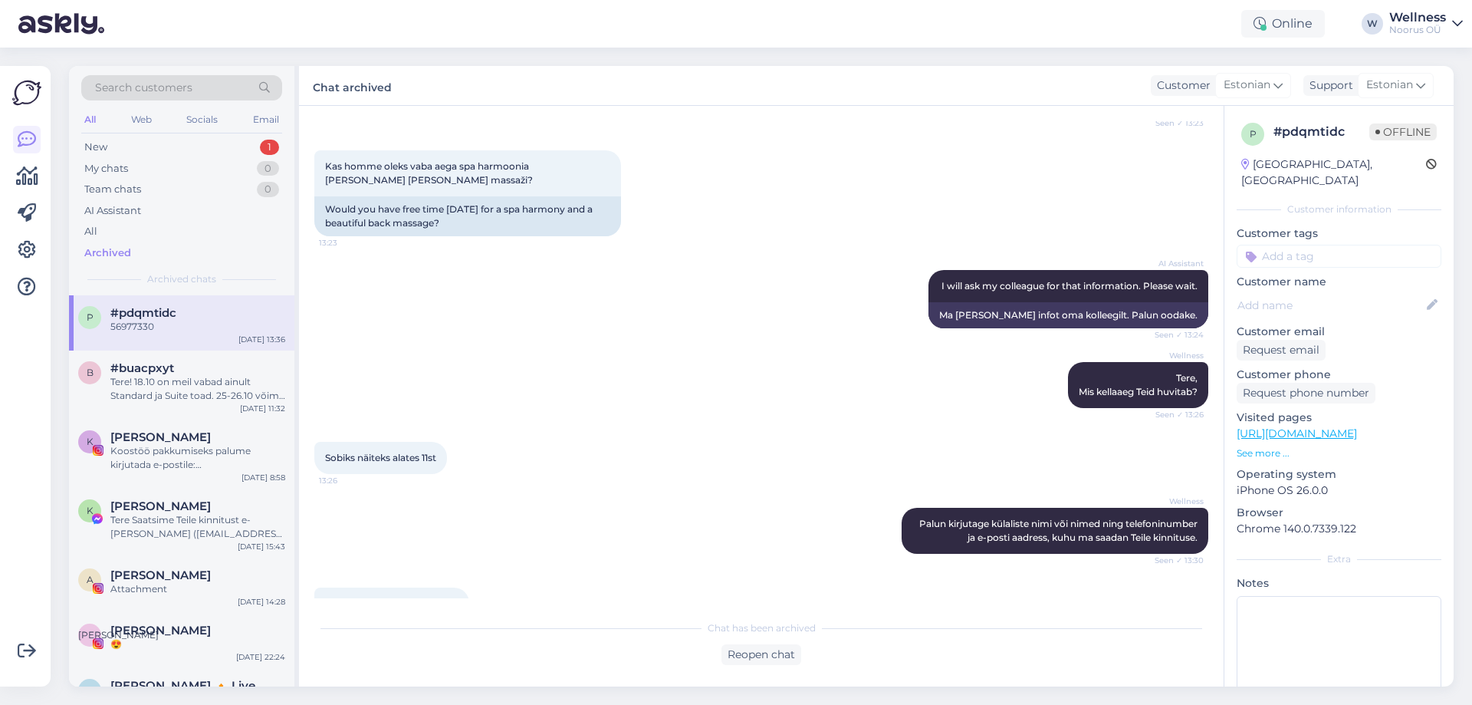
scroll to position [71, 0]
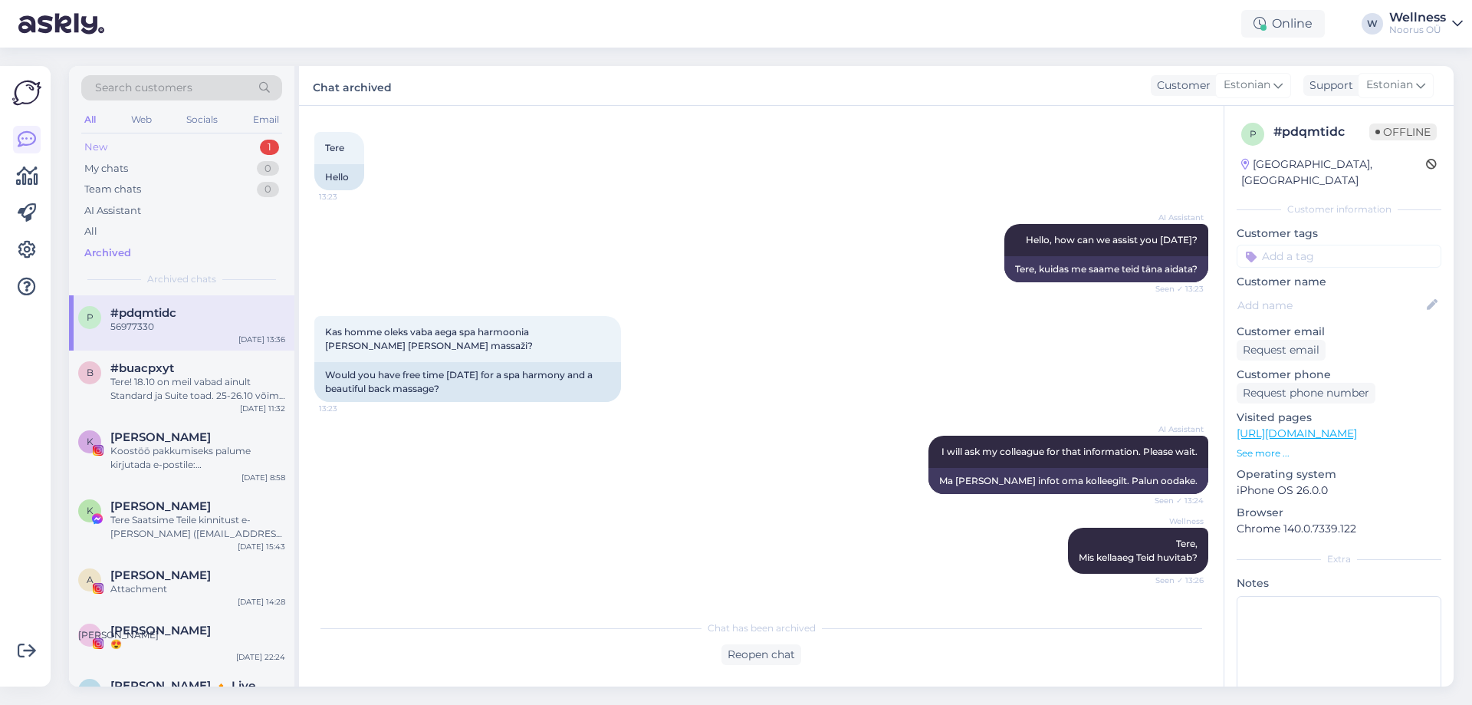
click at [198, 142] on div "New 1" at bounding box center [181, 146] width 201 height 21
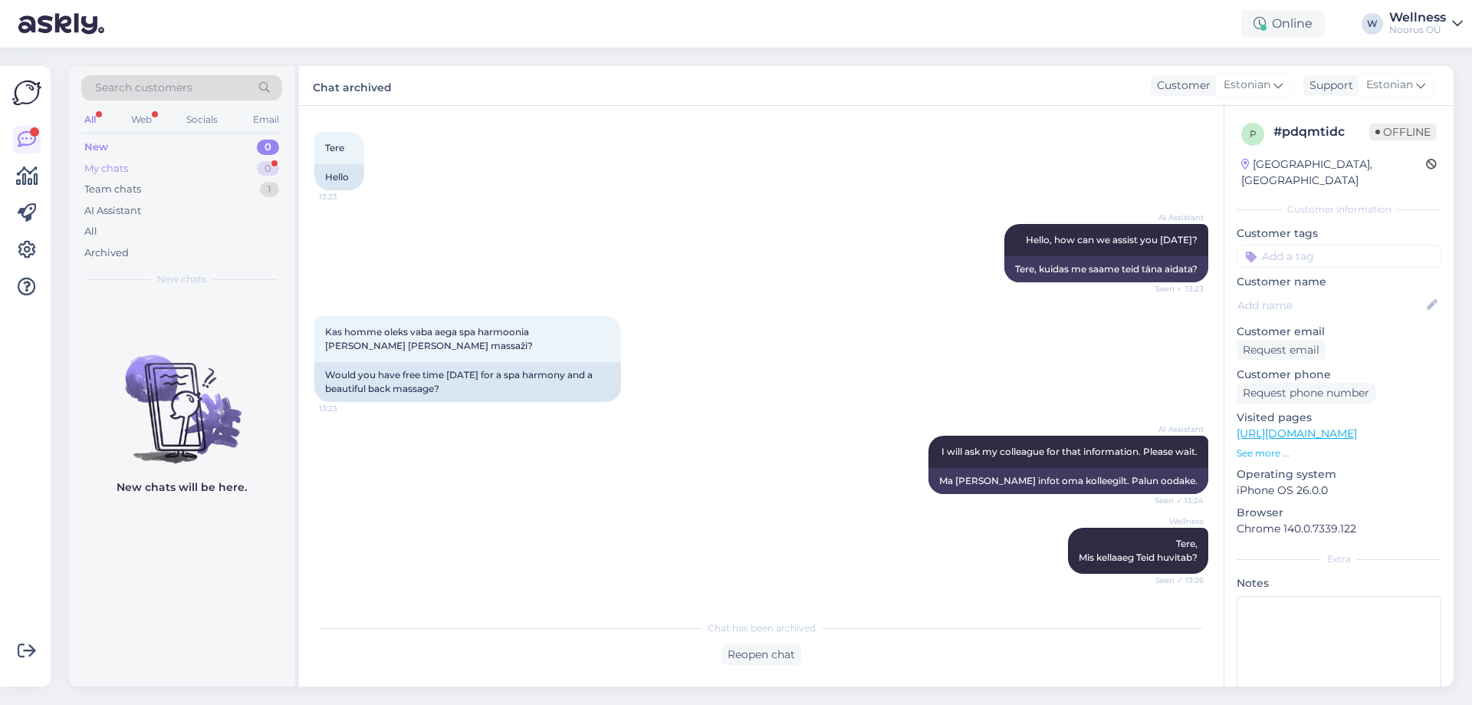
click at [195, 170] on div "My chats 0" at bounding box center [181, 168] width 201 height 21
drag, startPoint x: 189, startPoint y: 197, endPoint x: 399, endPoint y: 319, distance: 242.2
click at [399, 319] on div "Search customers All Web Socials Email New 0 My chats 0 Team chats 1 AI Assista…" at bounding box center [761, 376] width 1385 height 620
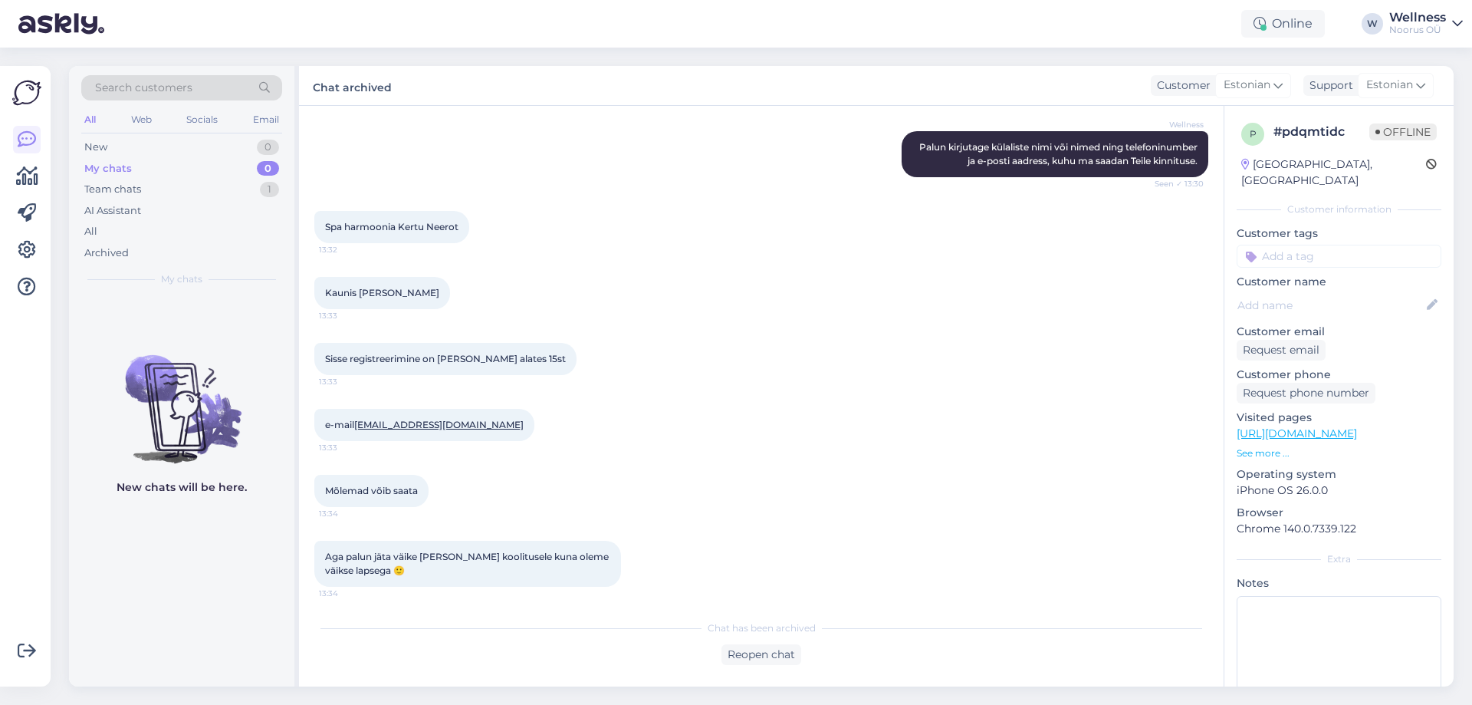
scroll to position [684, 0]
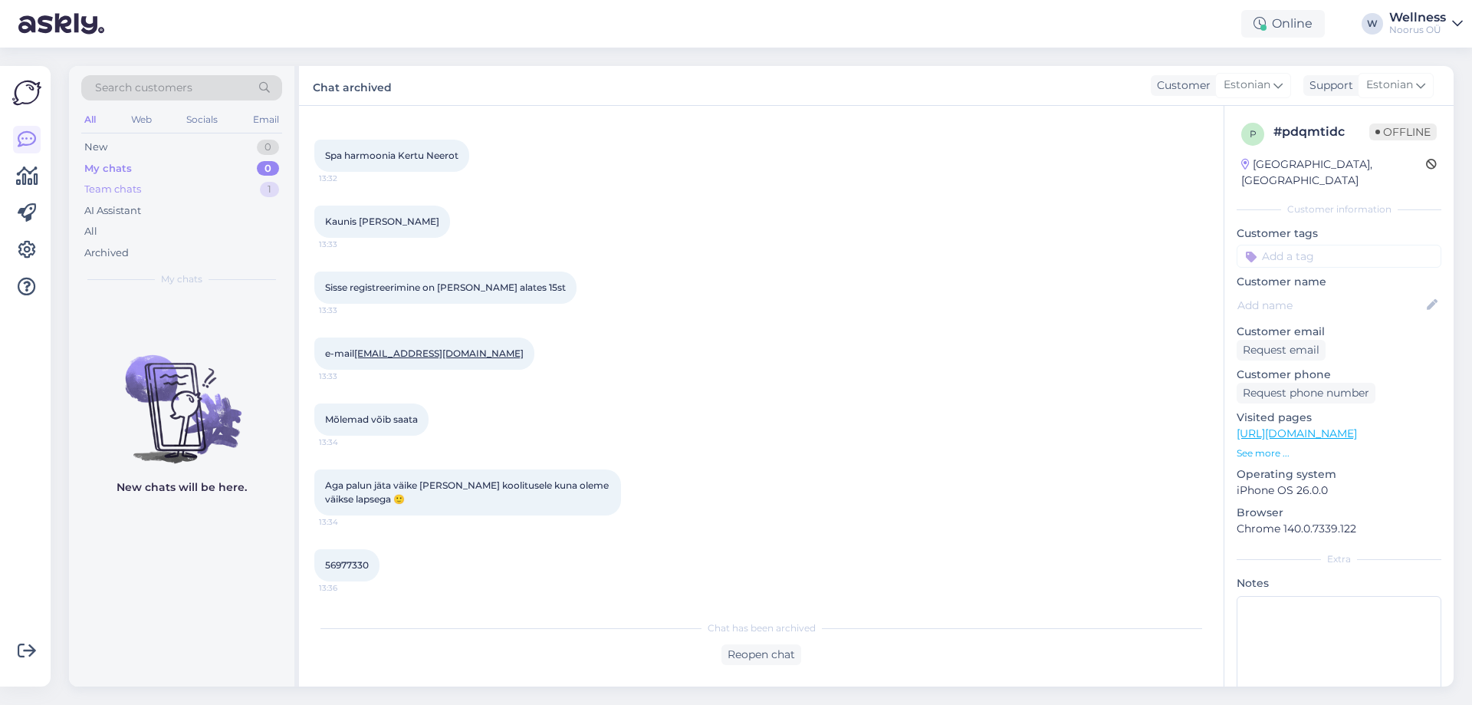
click at [256, 192] on div "Team chats 1" at bounding box center [181, 189] width 201 height 21
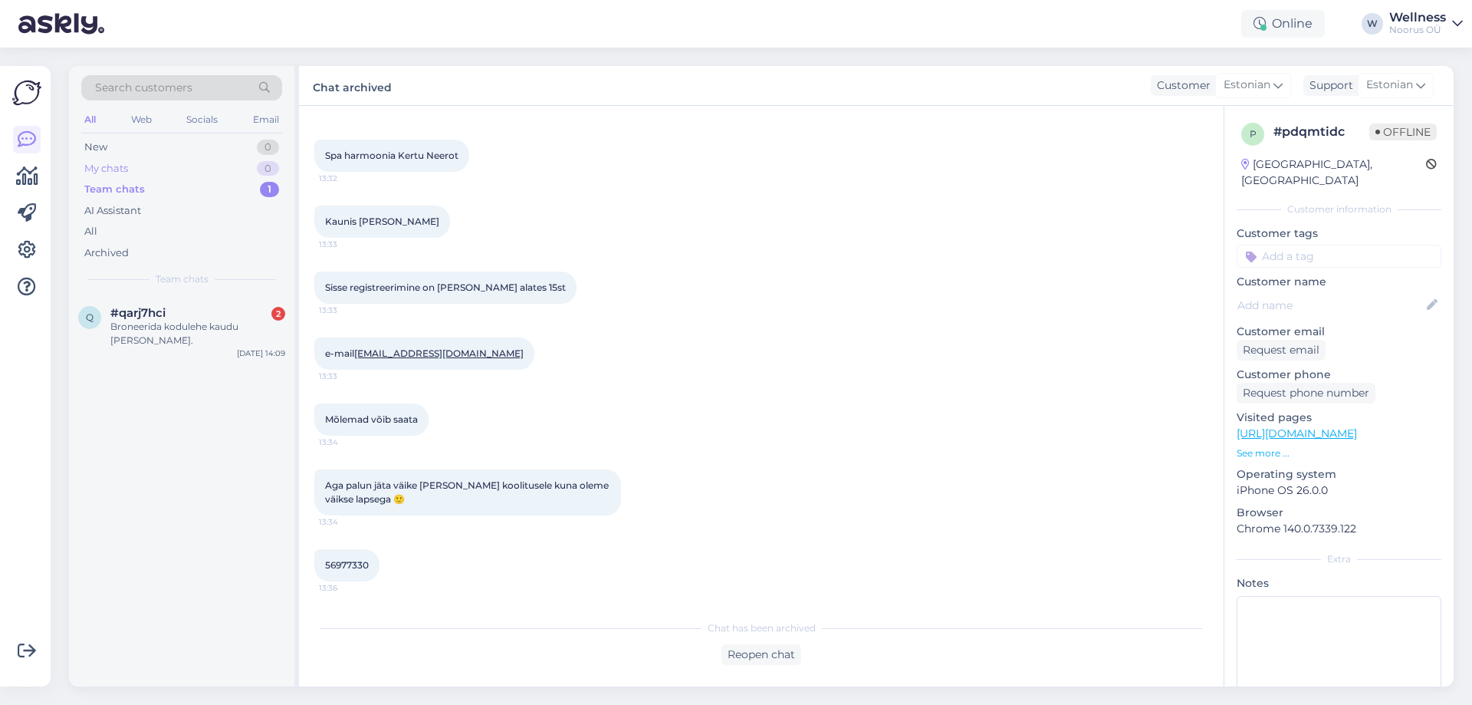
click at [195, 164] on div "My chats 0" at bounding box center [181, 168] width 201 height 21
